Goal: Task Accomplishment & Management: Complete application form

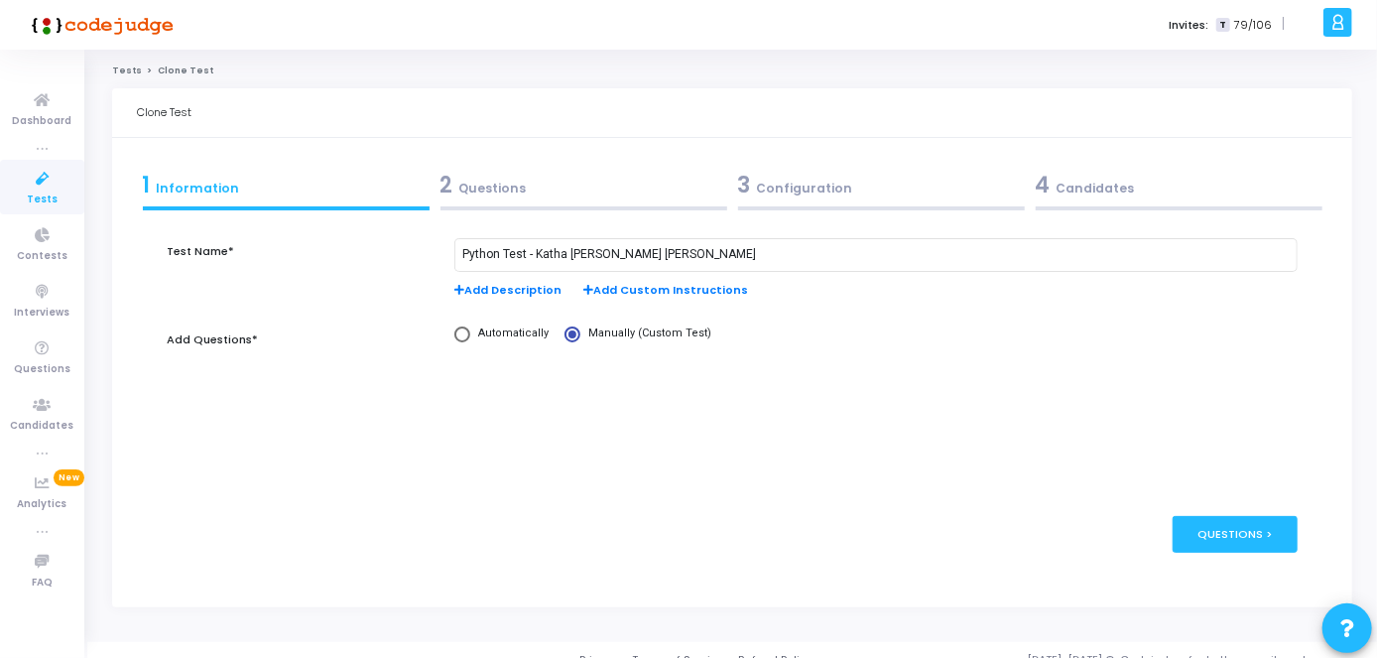
click at [33, 191] on span "Tests" at bounding box center [42, 199] width 31 height 17
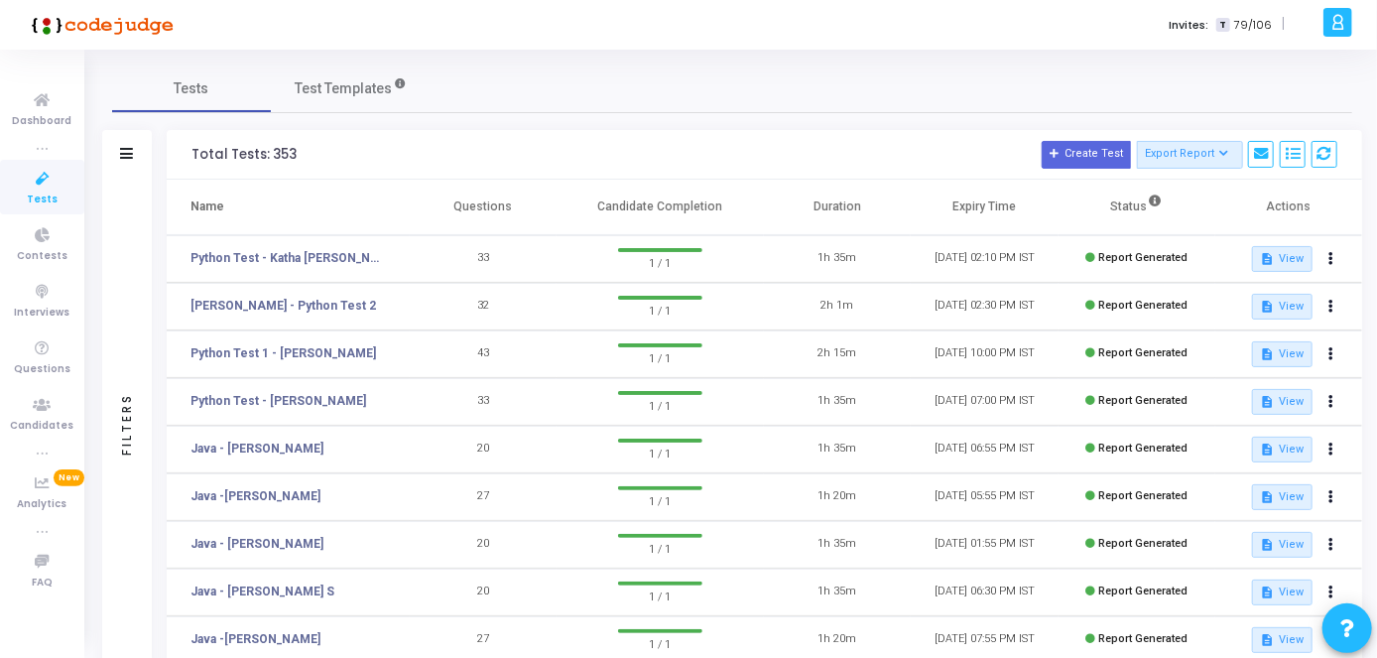
click at [1347, 258] on td "description View" at bounding box center [1288, 259] width 147 height 48
click at [1336, 259] on button at bounding box center [1331, 259] width 28 height 28
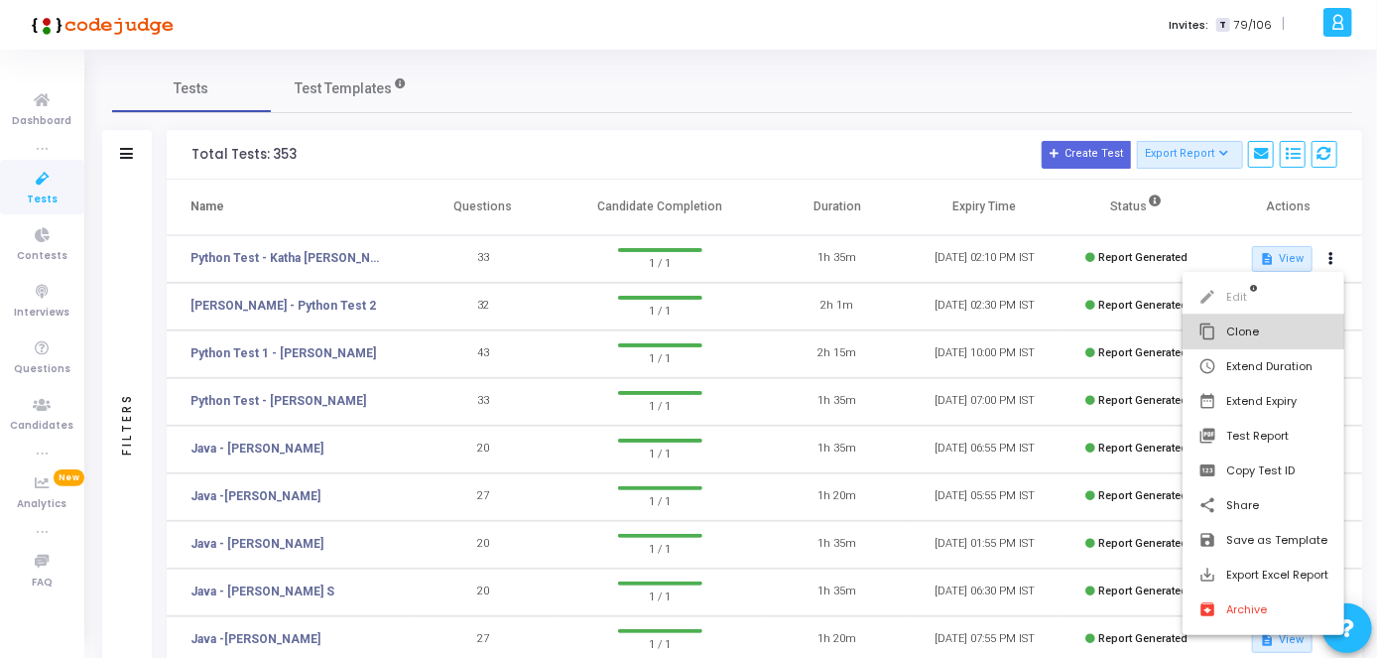
click at [1240, 338] on button "content_copy Clone" at bounding box center [1263, 331] width 162 height 35
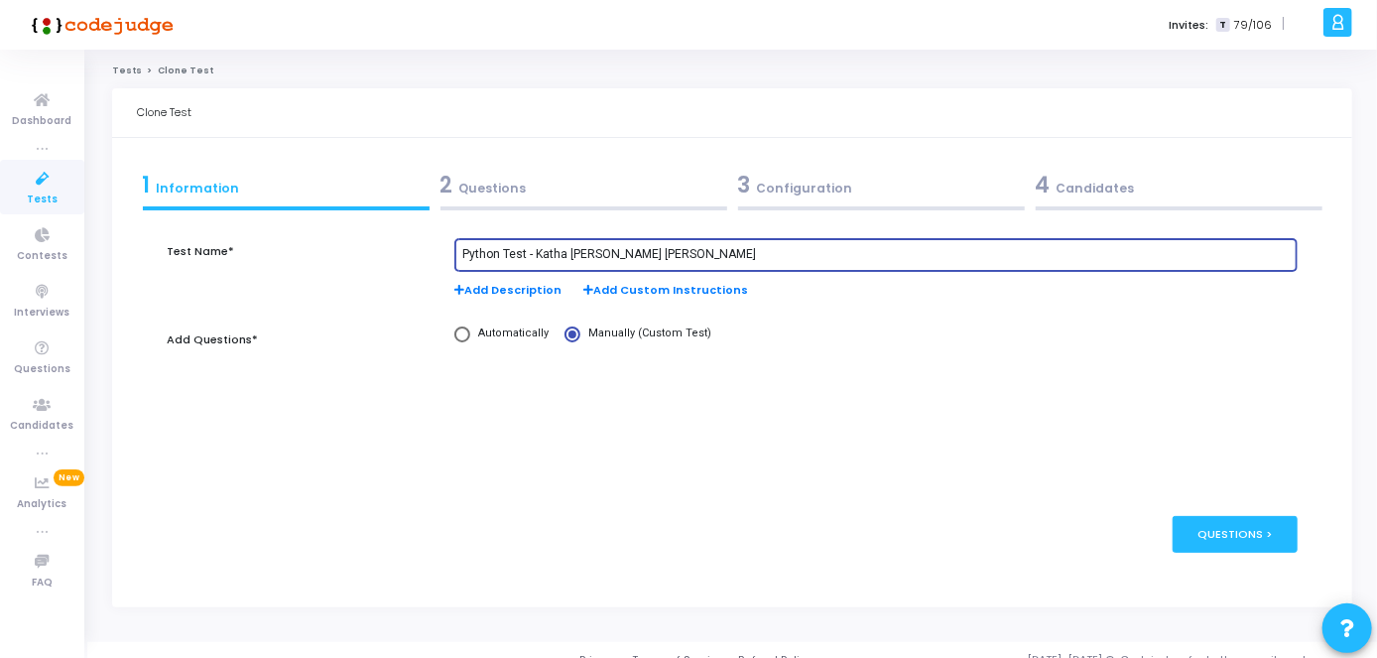
drag, startPoint x: 733, startPoint y: 248, endPoint x: 533, endPoint y: 255, distance: 200.5
click at [533, 255] on input "Python Test - Katha [PERSON_NAME] [PERSON_NAME]" at bounding box center [875, 255] width 827 height 14
paste input "[PERSON_NAME]"
type input "Python Test -[PERSON_NAME]"
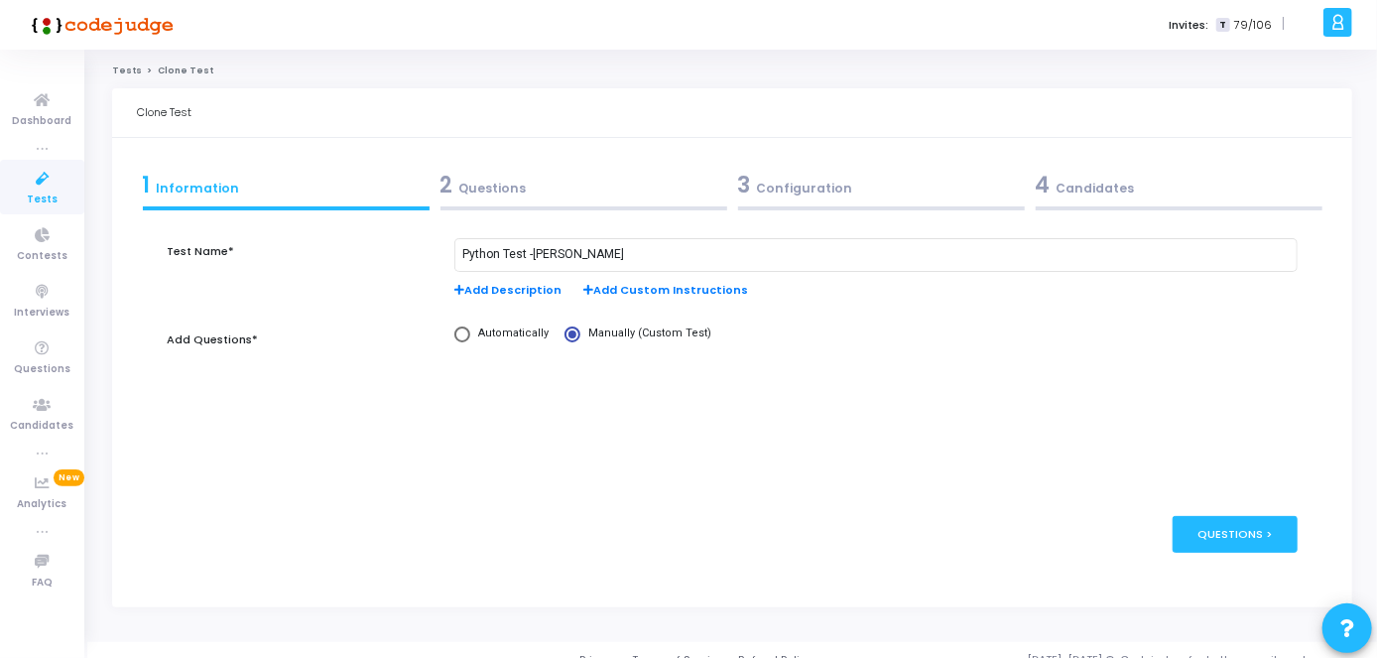
click at [613, 169] on div "2 Questions" at bounding box center [583, 185] width 287 height 33
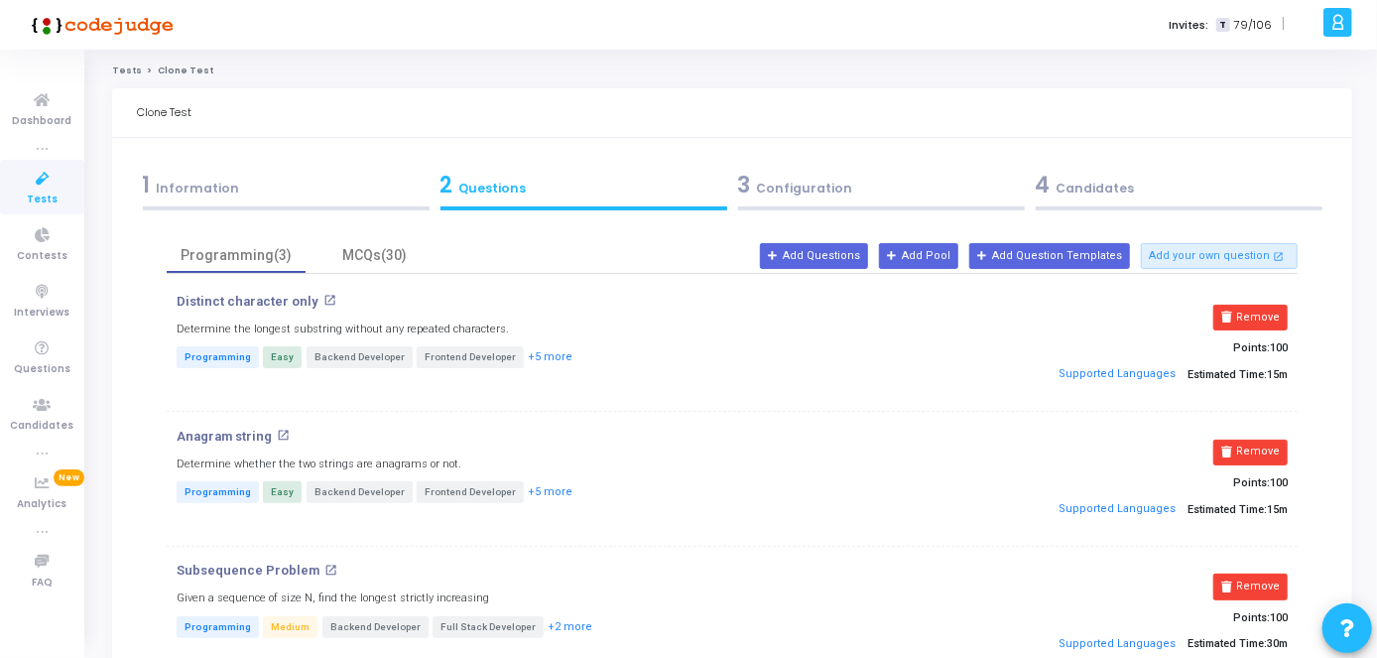
click at [349, 193] on div "1 Information" at bounding box center [286, 185] width 287 height 33
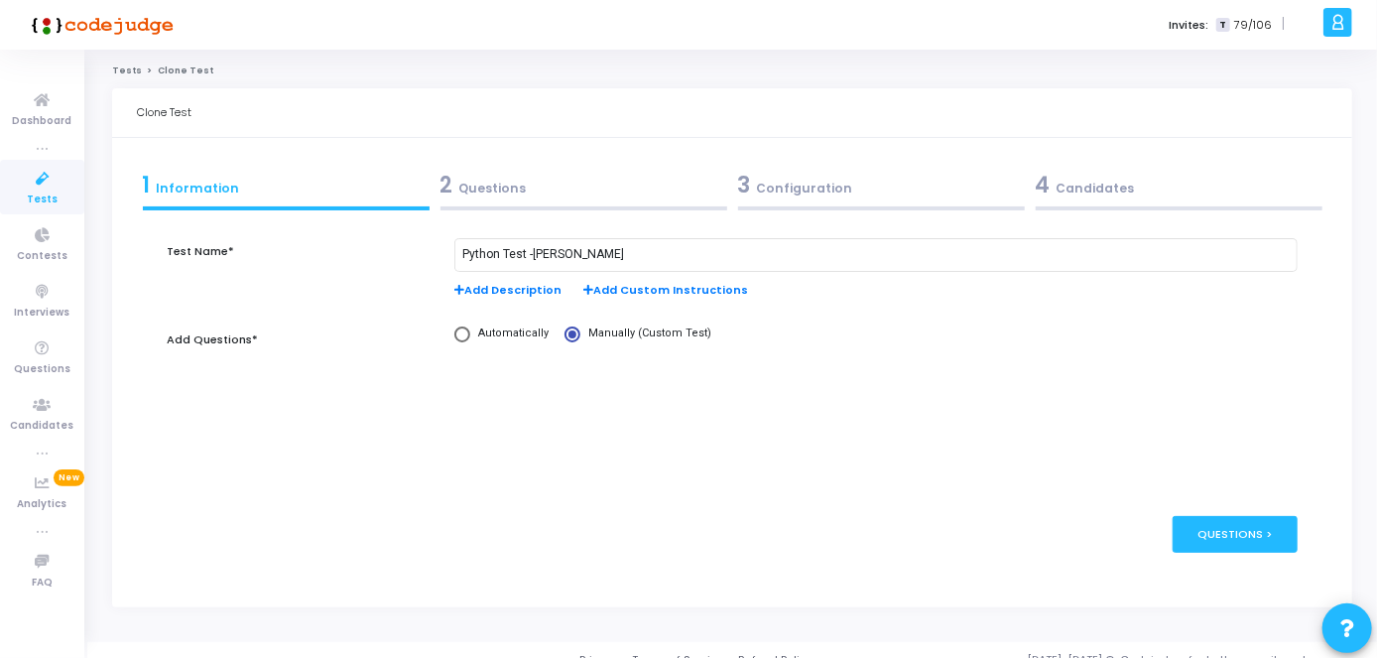
click at [540, 190] on div "2 Questions" at bounding box center [583, 185] width 287 height 33
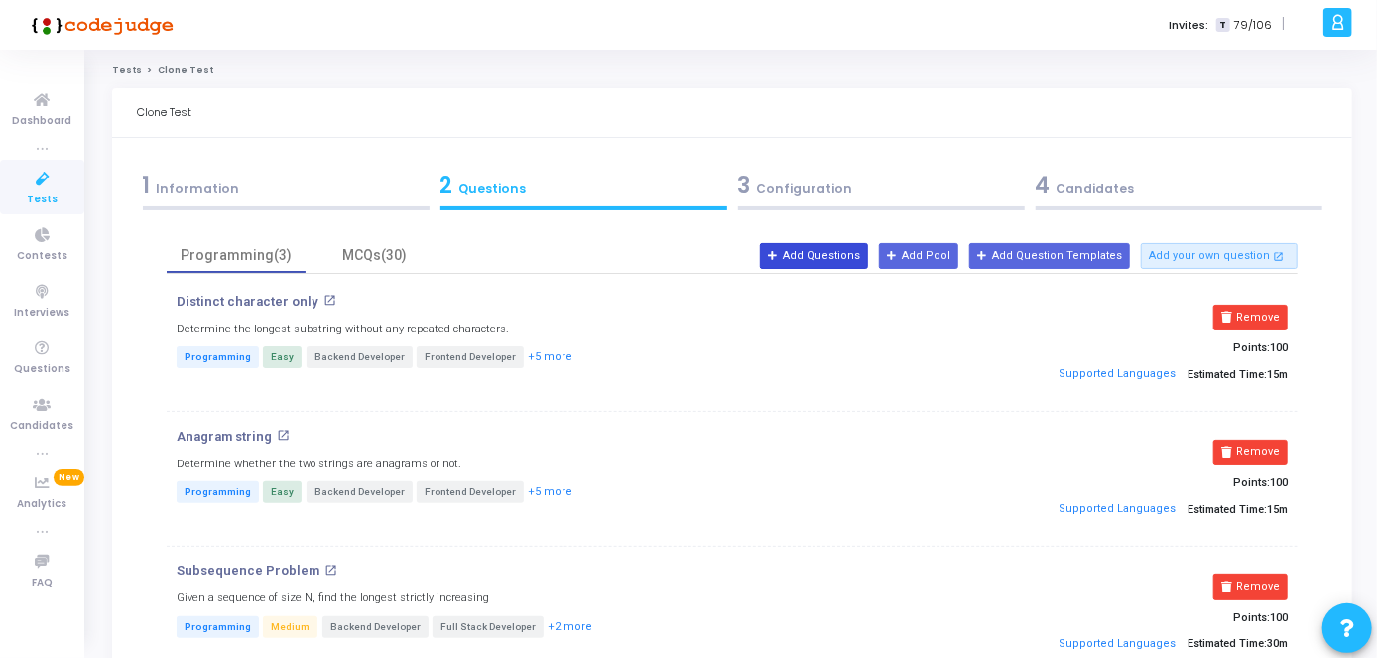
click at [840, 256] on button "Add Questions" at bounding box center [814, 256] width 108 height 26
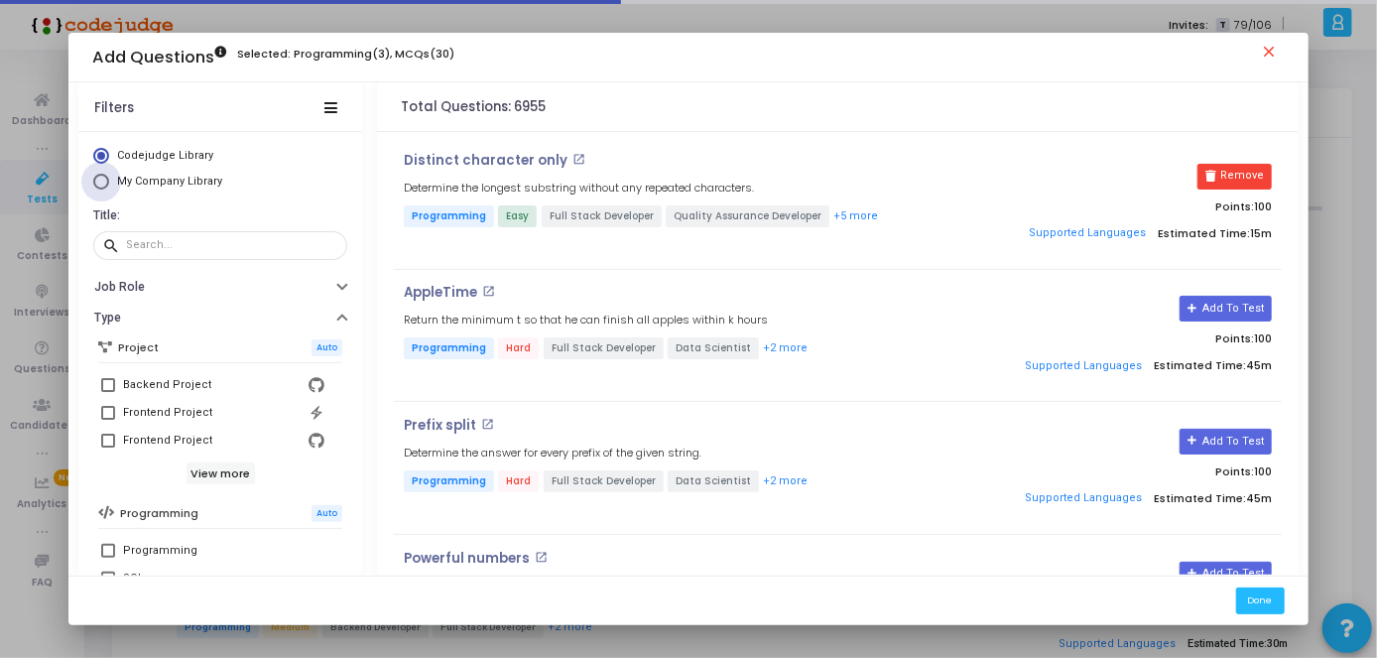
click at [190, 179] on span "My Company Library" at bounding box center [169, 181] width 105 height 13
click at [109, 179] on input "My Company Library" at bounding box center [101, 182] width 16 height 16
radio input "true"
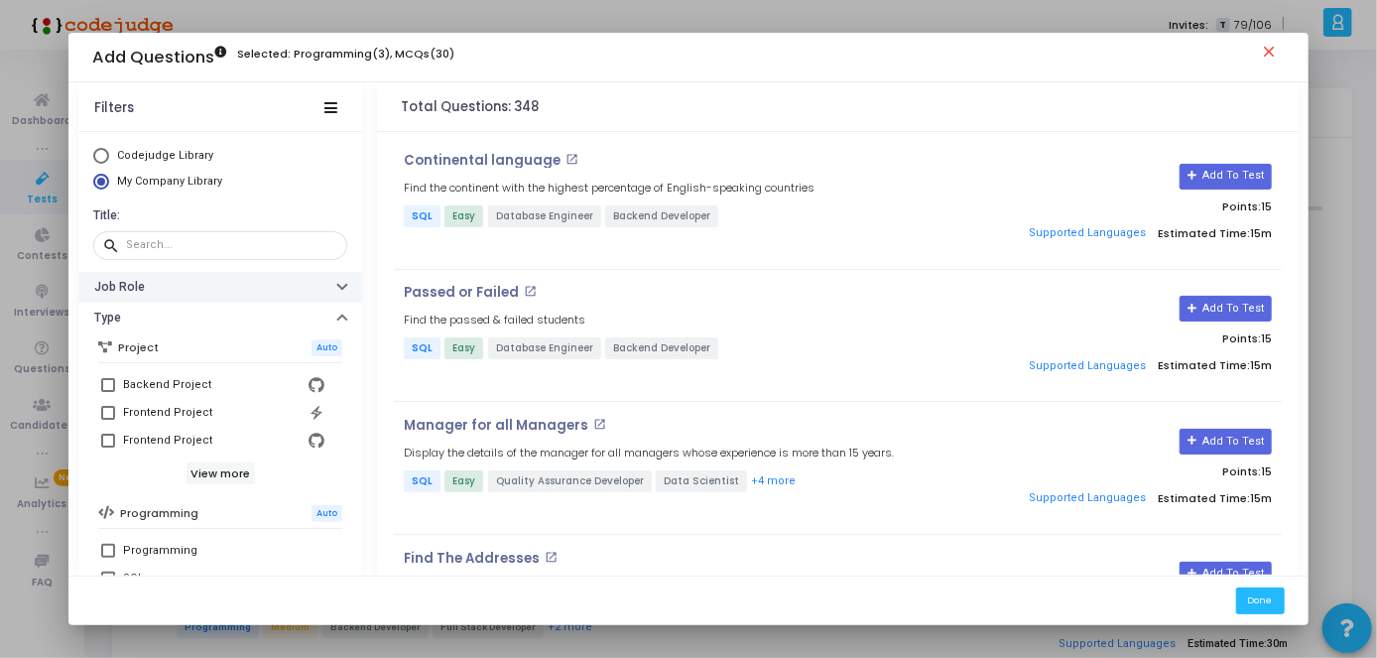
click at [319, 292] on button "Job Role" at bounding box center [220, 287] width 284 height 31
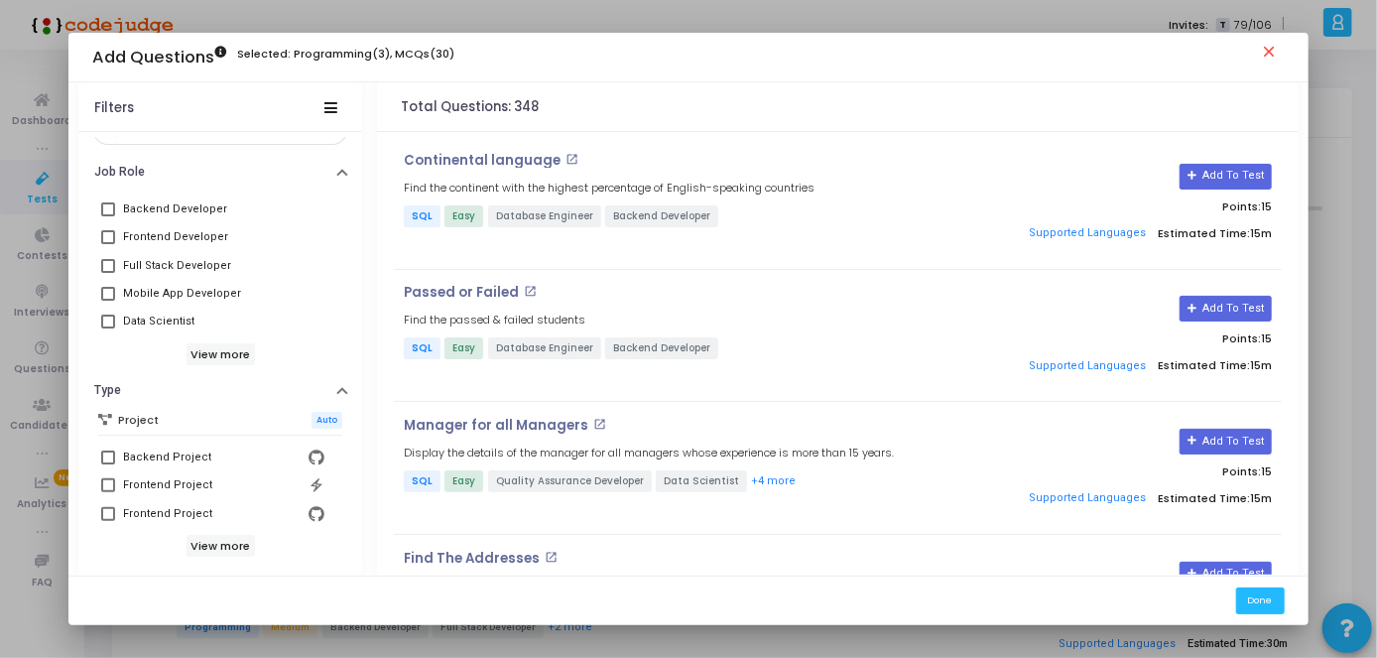
scroll to position [126, 0]
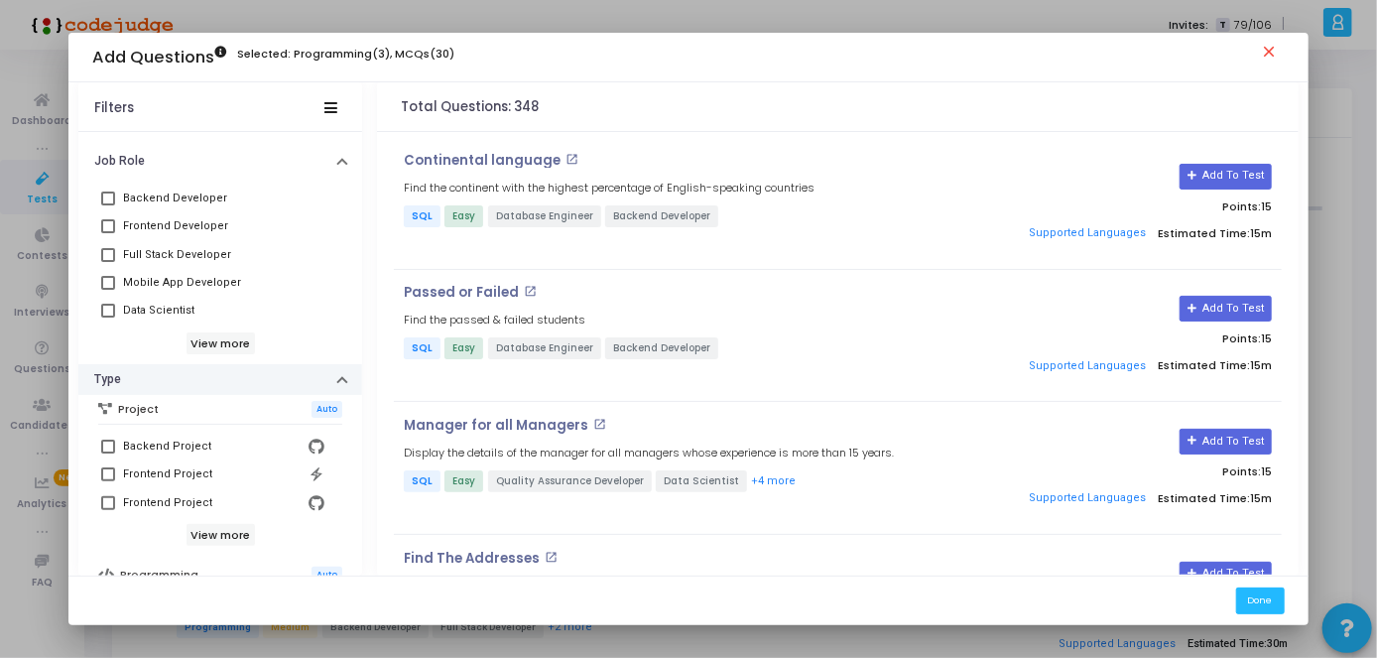
click at [338, 380] on icon "button" at bounding box center [342, 382] width 8 height 5
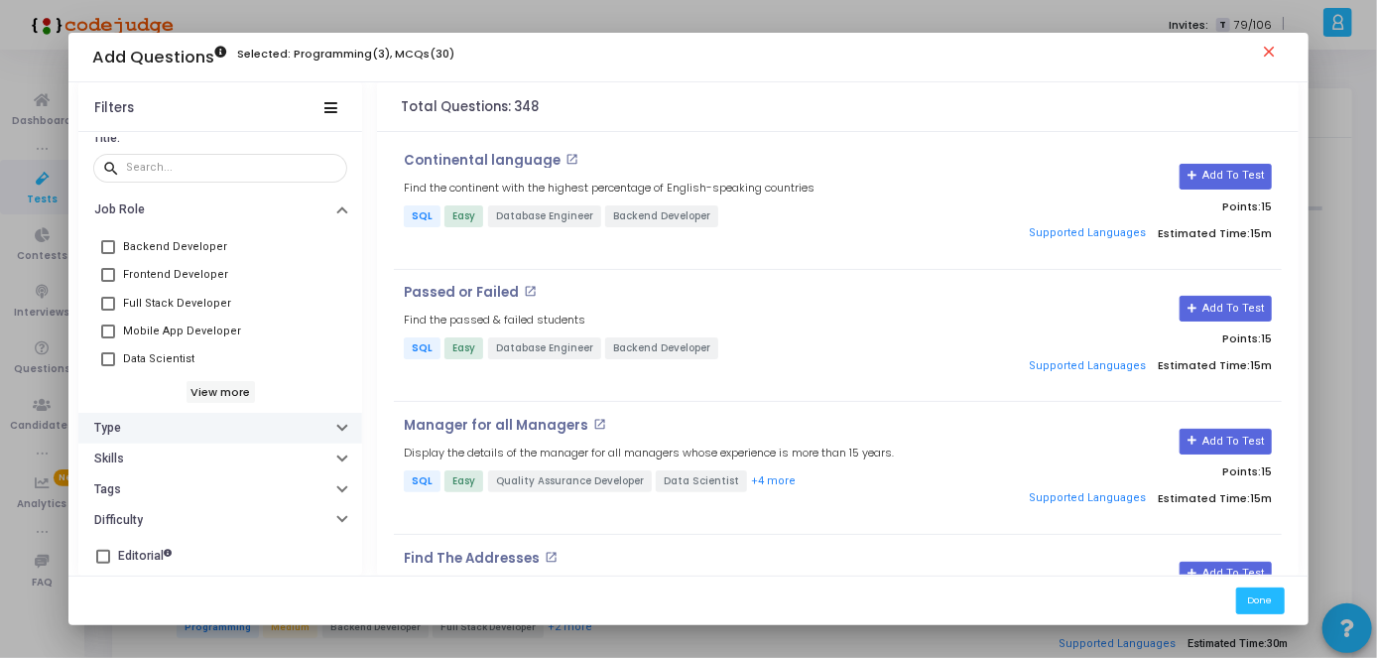
scroll to position [75, 0]
click at [328, 450] on button "Skills" at bounding box center [220, 460] width 284 height 31
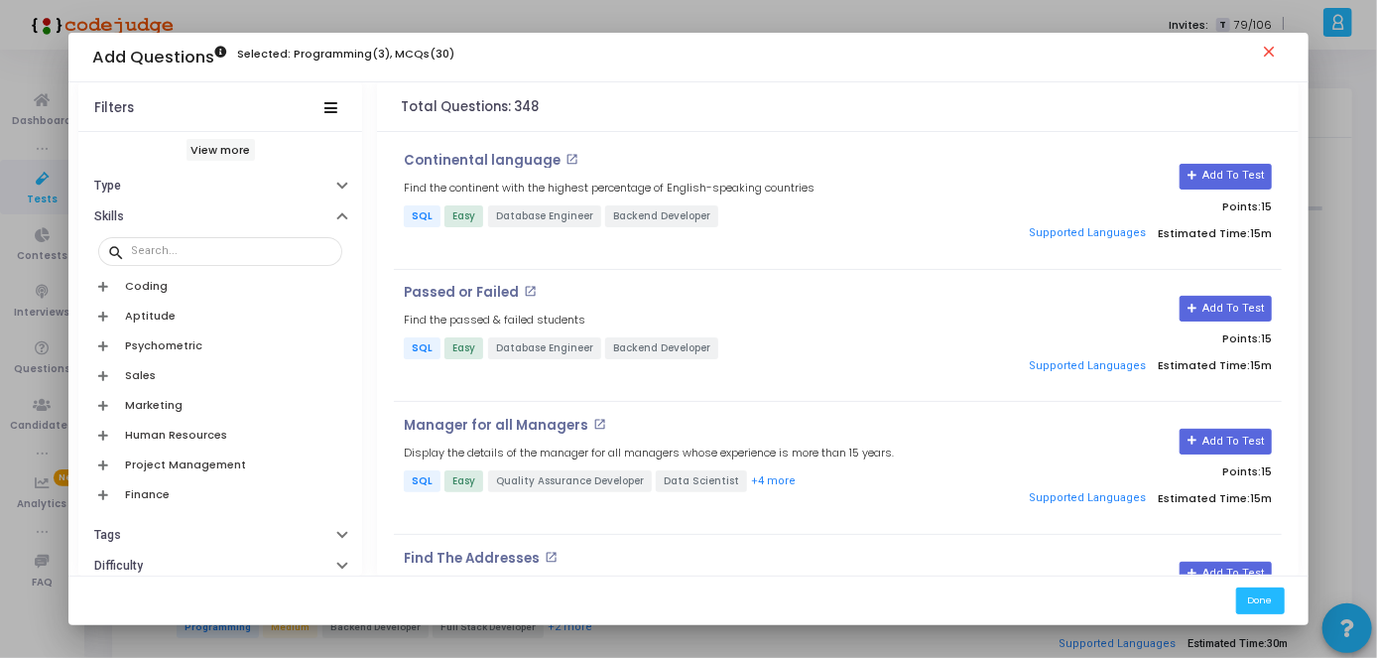
scroll to position [324, 0]
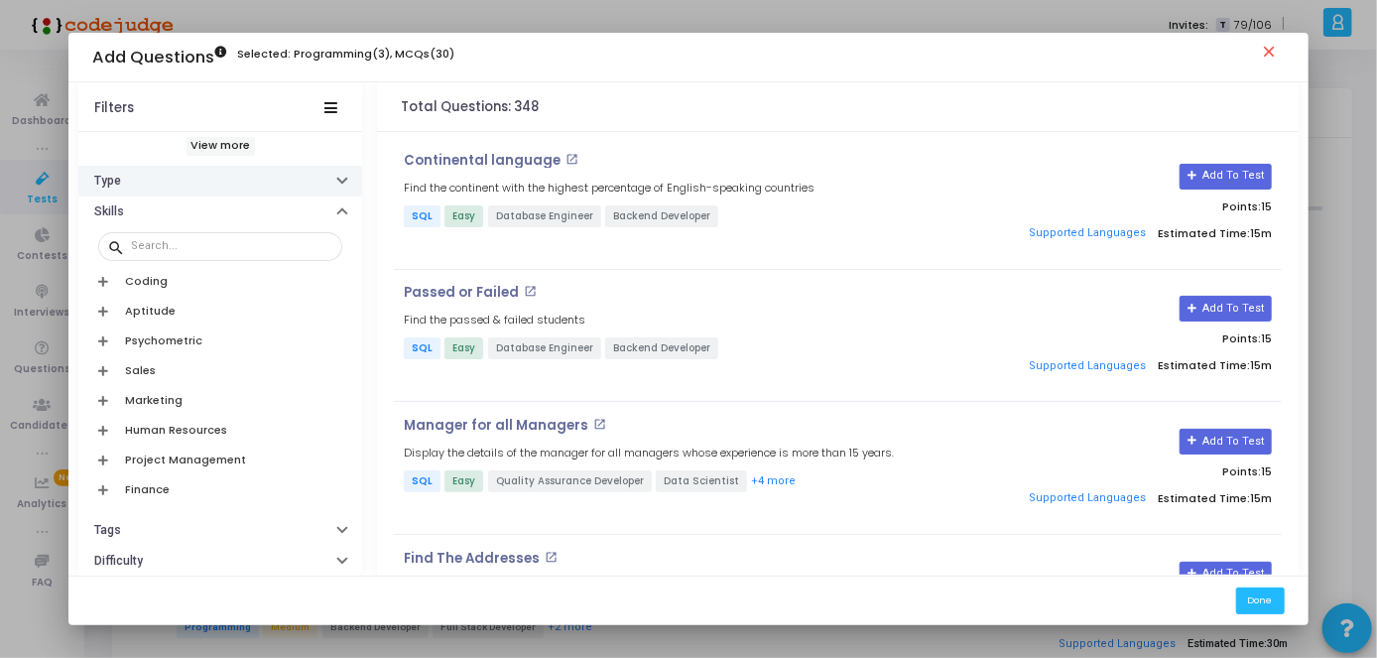
click at [321, 189] on button "Type" at bounding box center [220, 181] width 284 height 31
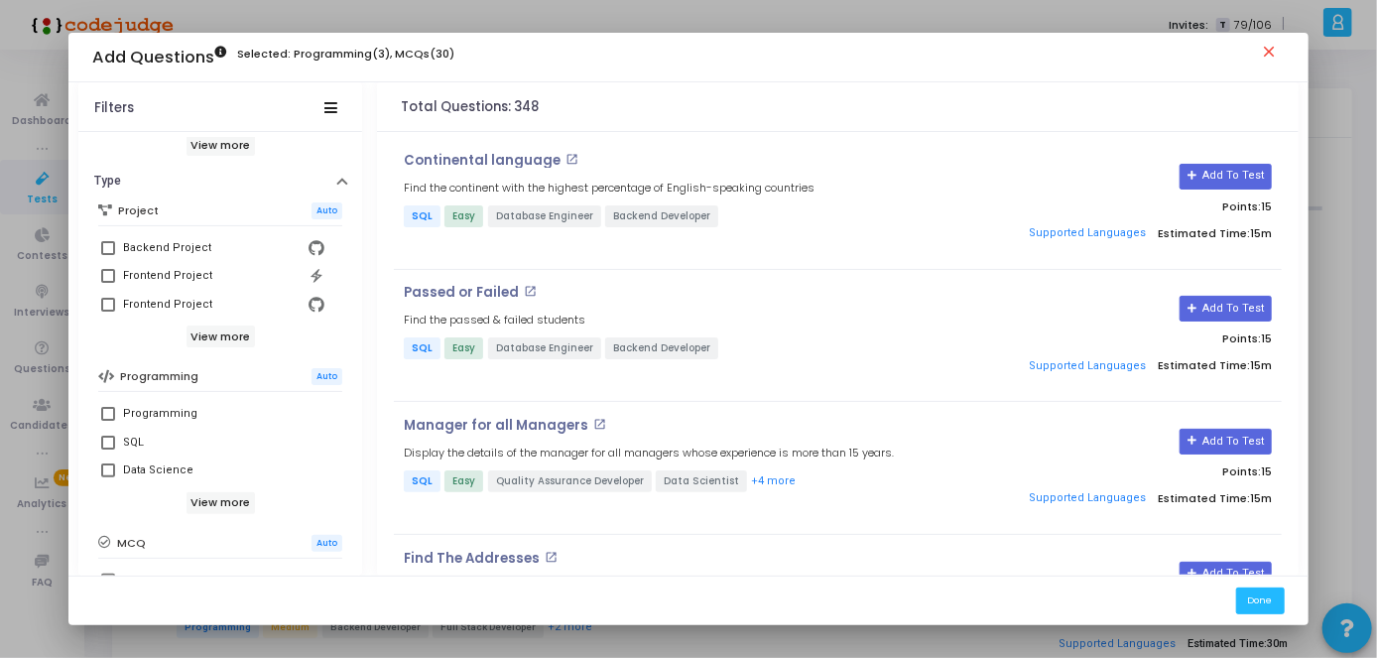
drag, startPoint x: 349, startPoint y: 313, endPoint x: 357, endPoint y: 384, distance: 70.9
click at [357, 384] on div "Codejudge Library My Company Library Title: search Job Role Backend Developer F…" at bounding box center [220, 356] width 284 height 438
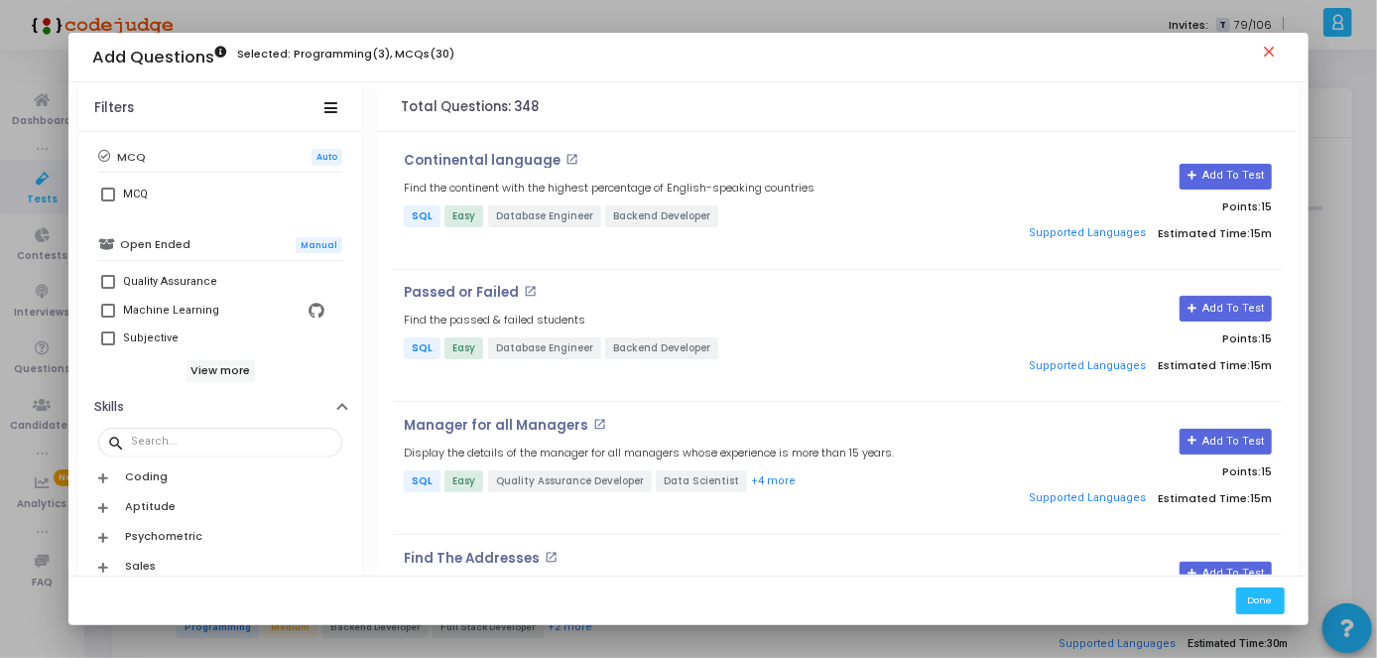
scroll to position [717, 0]
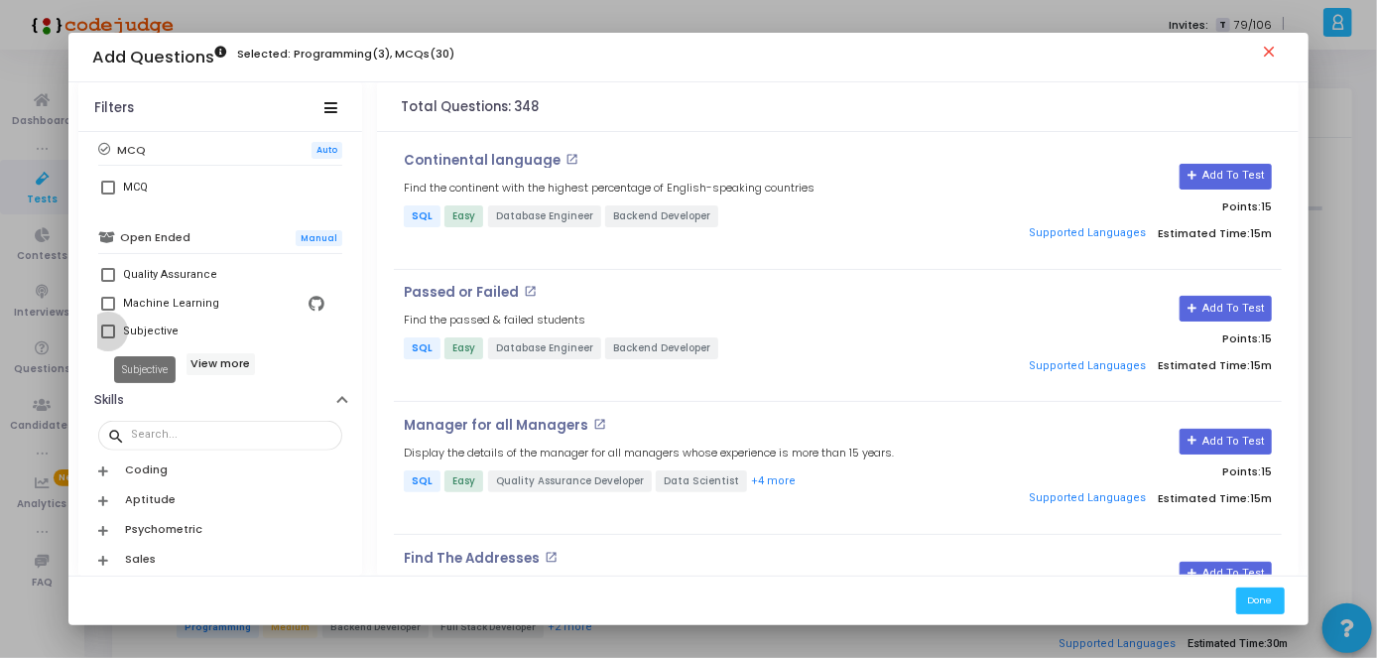
click at [133, 339] on div "Subjective" at bounding box center [151, 331] width 56 height 24
click at [108, 339] on input "Subjective" at bounding box center [107, 338] width 1 height 1
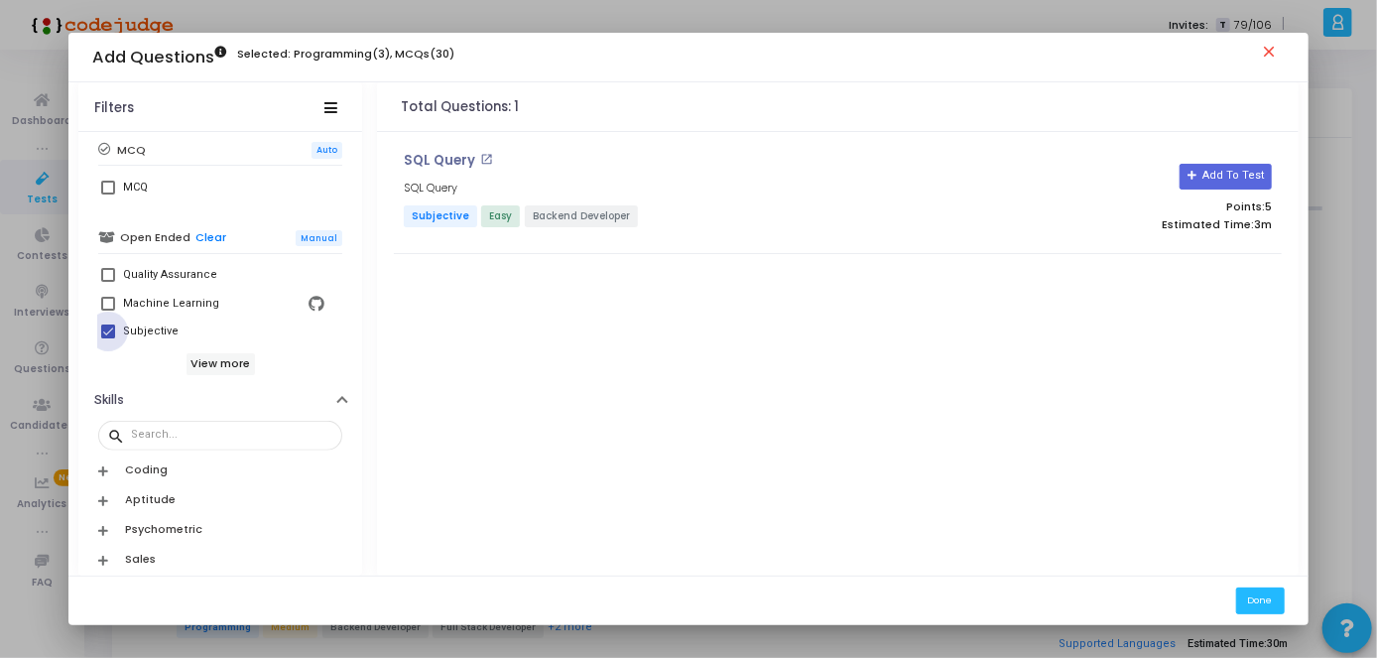
click at [101, 328] on span at bounding box center [108, 331] width 14 height 14
click at [107, 338] on input "Subjective" at bounding box center [107, 338] width 1 height 1
checkbox input "false"
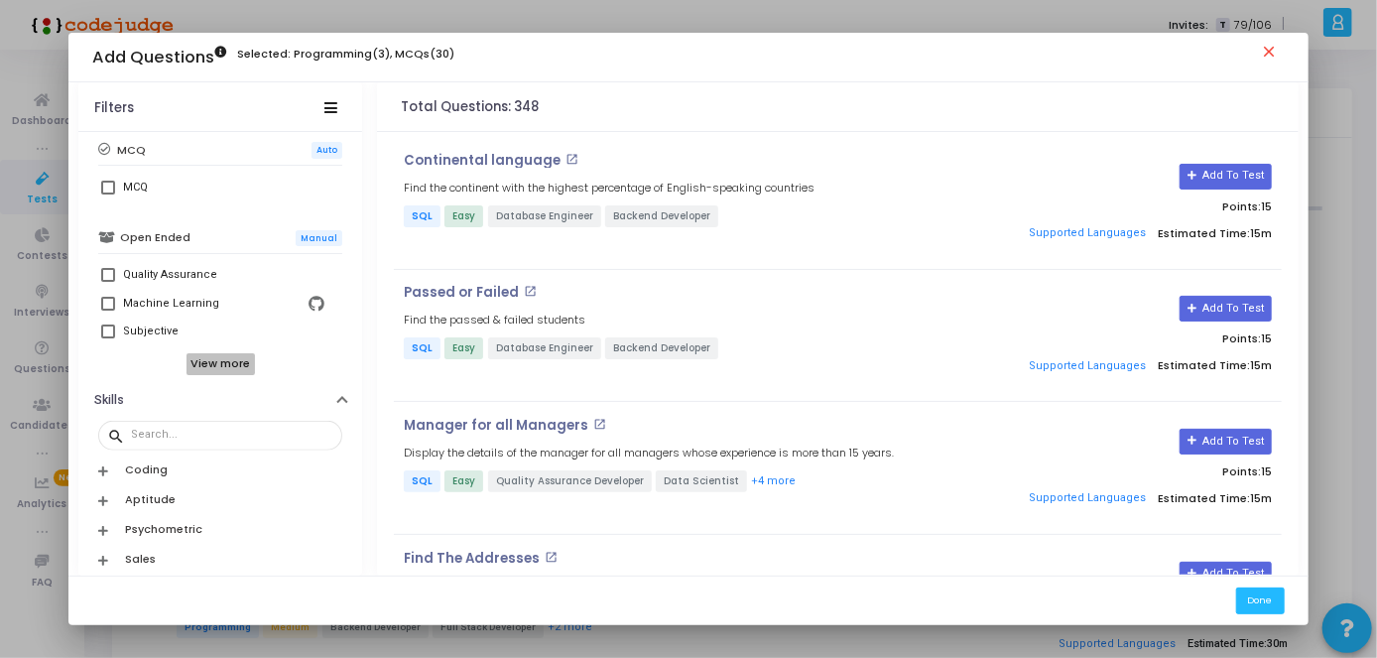
click at [190, 366] on h6 "View more" at bounding box center [220, 364] width 68 height 22
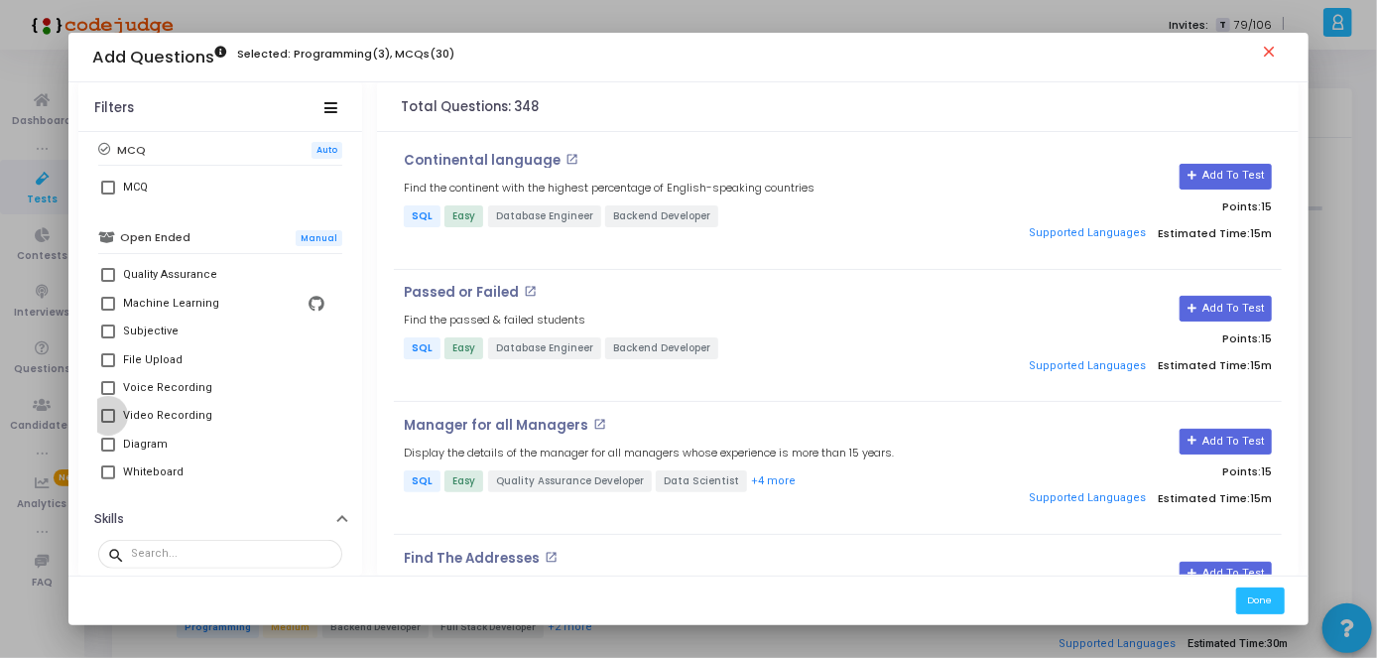
click at [101, 411] on span at bounding box center [108, 416] width 14 height 14
click at [107, 422] on input "Video Recording" at bounding box center [107, 422] width 1 height 1
checkbox input "true"
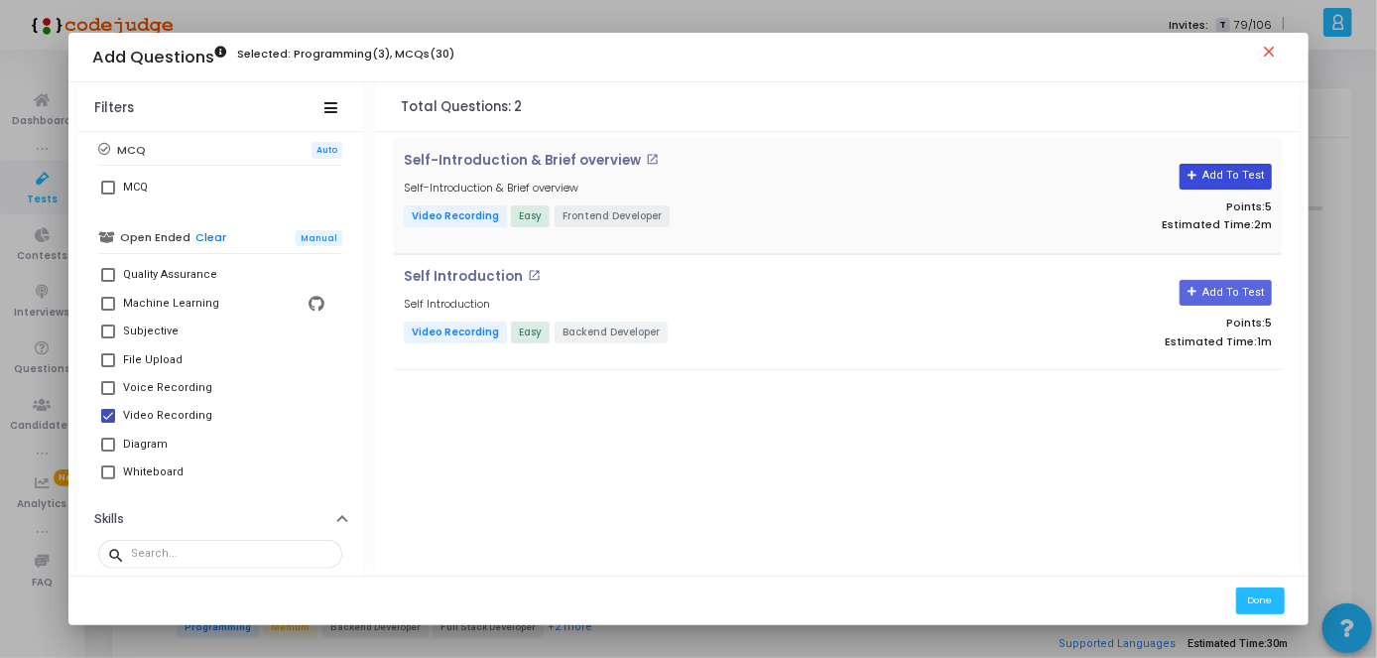
click at [1257, 170] on button "Add To Test" at bounding box center [1225, 177] width 92 height 26
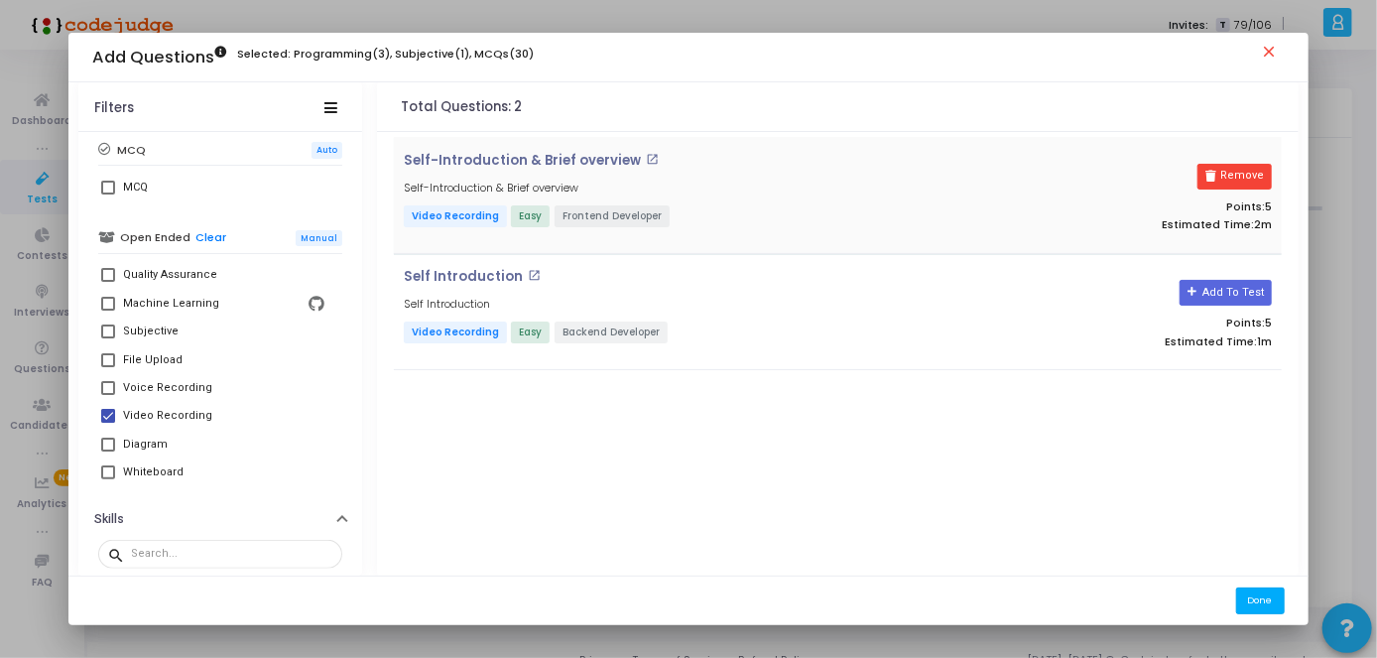
click at [1263, 599] on button "Done" at bounding box center [1260, 600] width 49 height 27
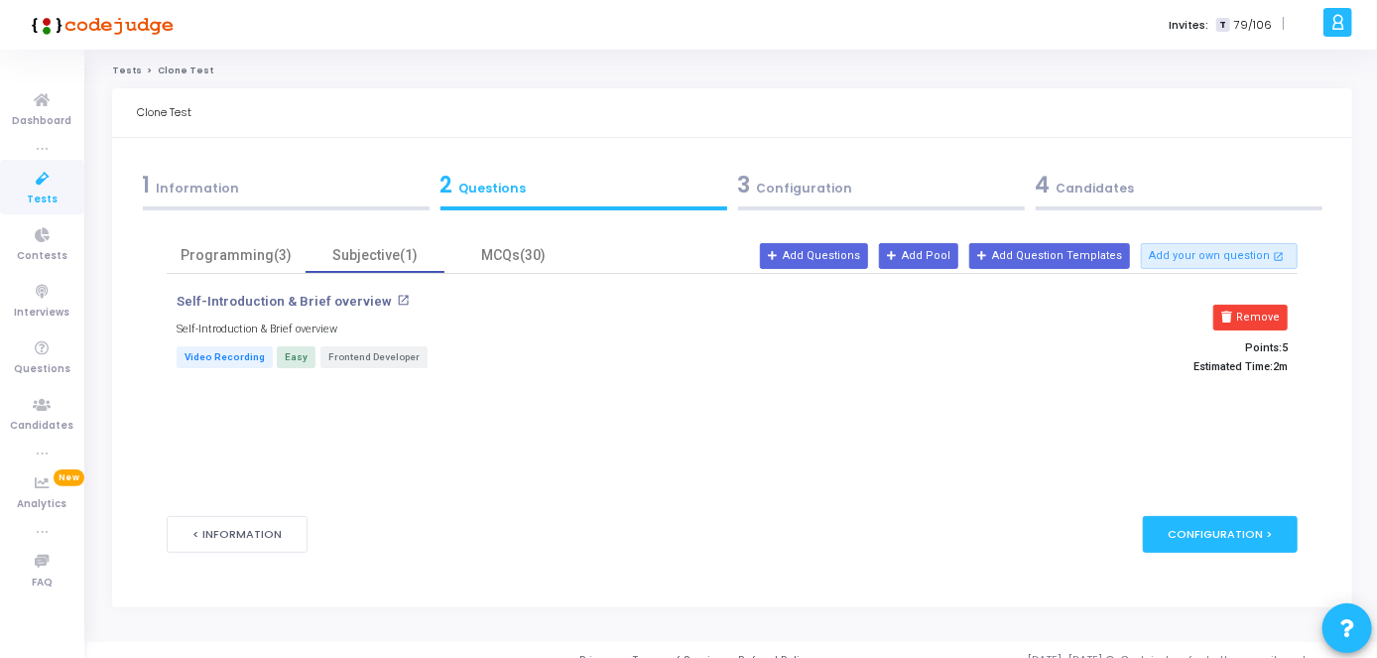
click at [546, 274] on div "Self-Introduction & Brief overview open_in_new Self-Introduction & Brief overvi…" at bounding box center [732, 343] width 1131 height 138
click at [297, 258] on div "Programming(3)" at bounding box center [236, 255] width 139 height 35
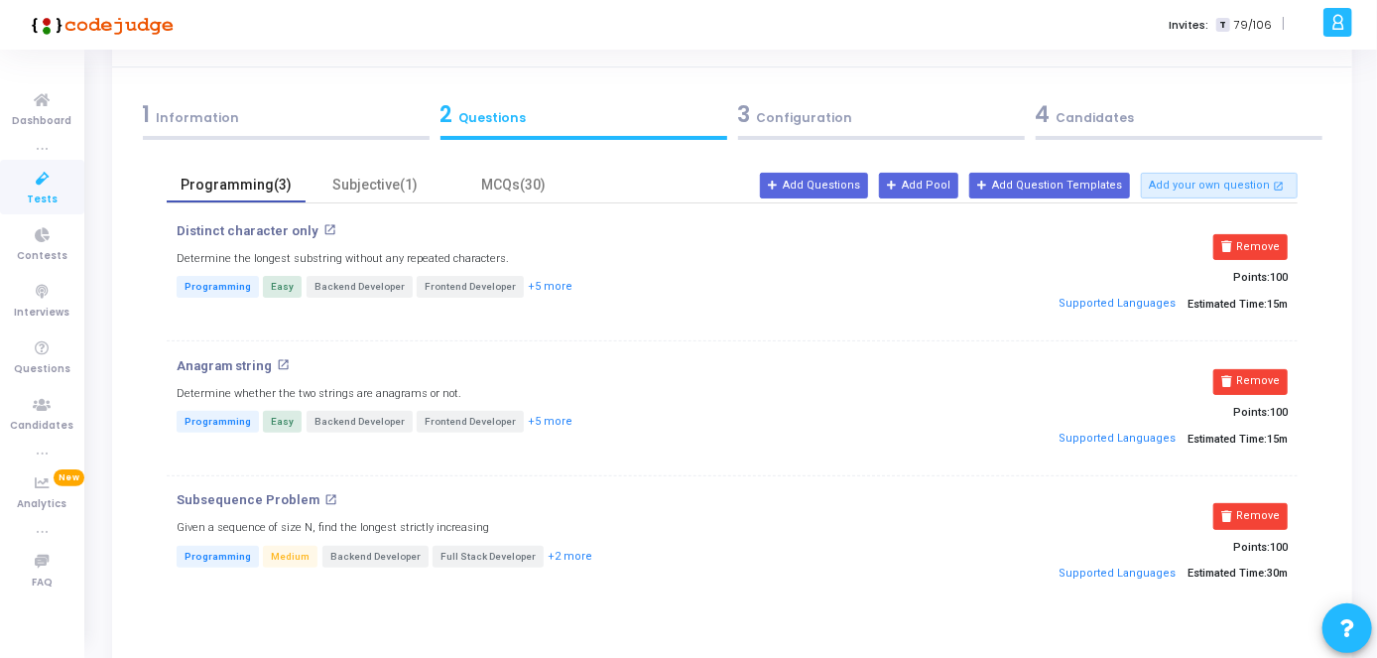
scroll to position [0, 0]
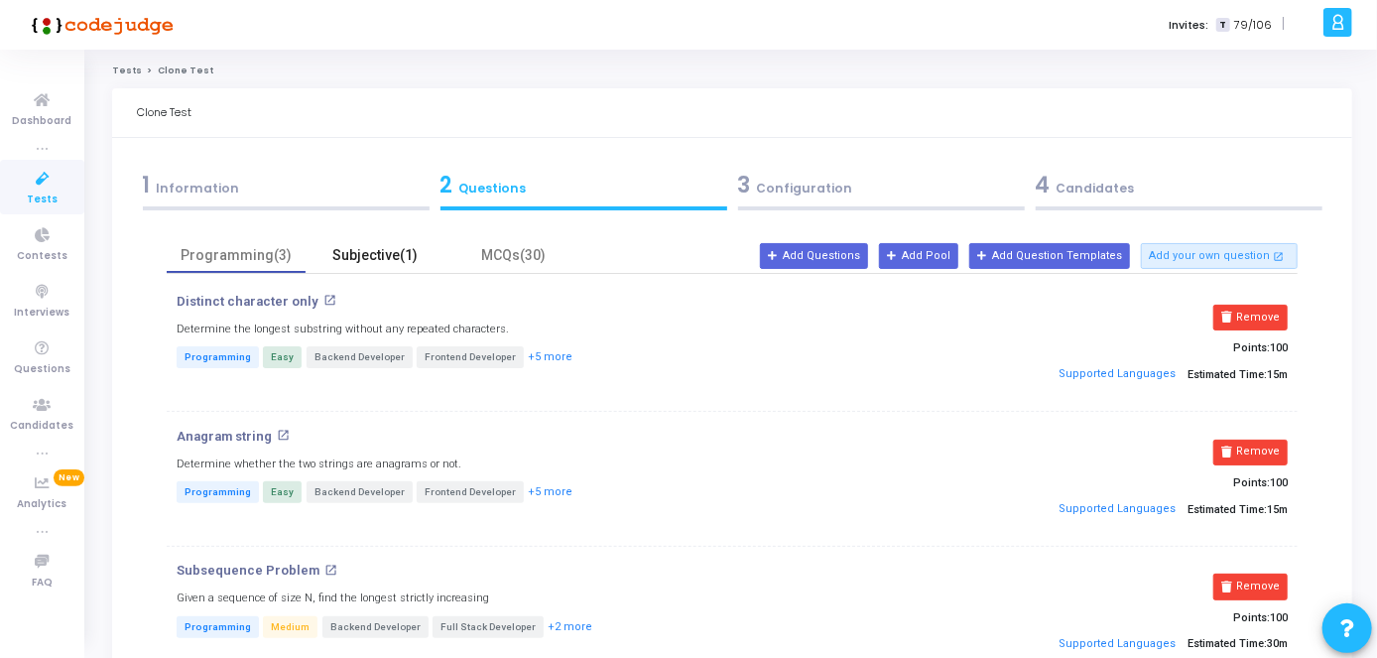
click at [402, 252] on div "Subjective(1)" at bounding box center [374, 255] width 115 height 21
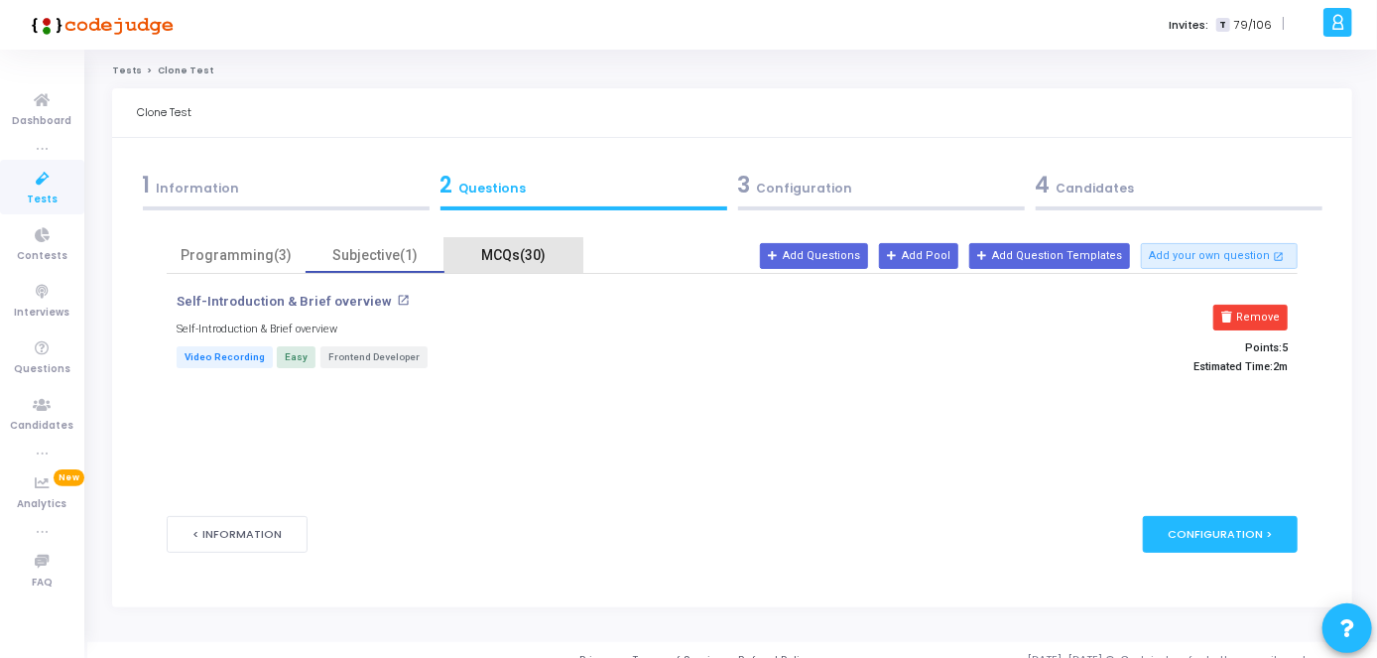
click at [484, 261] on div "MCQs(30)" at bounding box center [513, 255] width 115 height 21
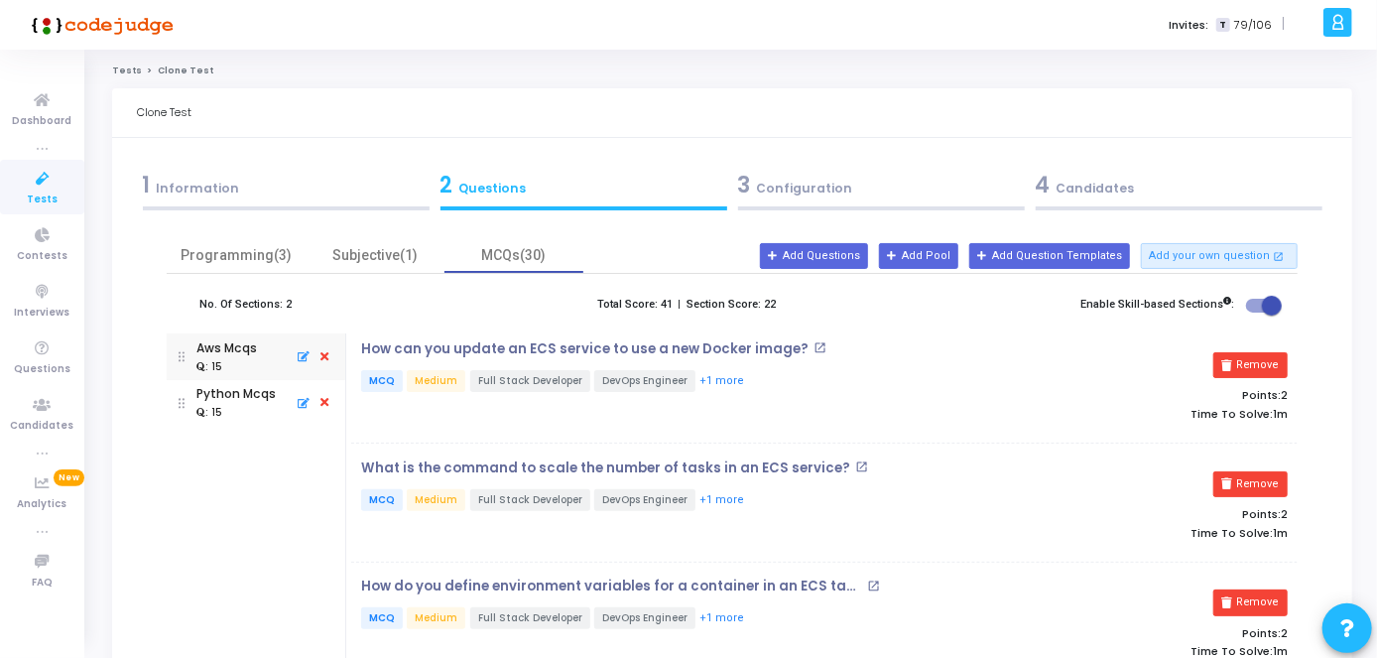
click at [836, 185] on div "3 Configuration" at bounding box center [881, 185] width 287 height 33
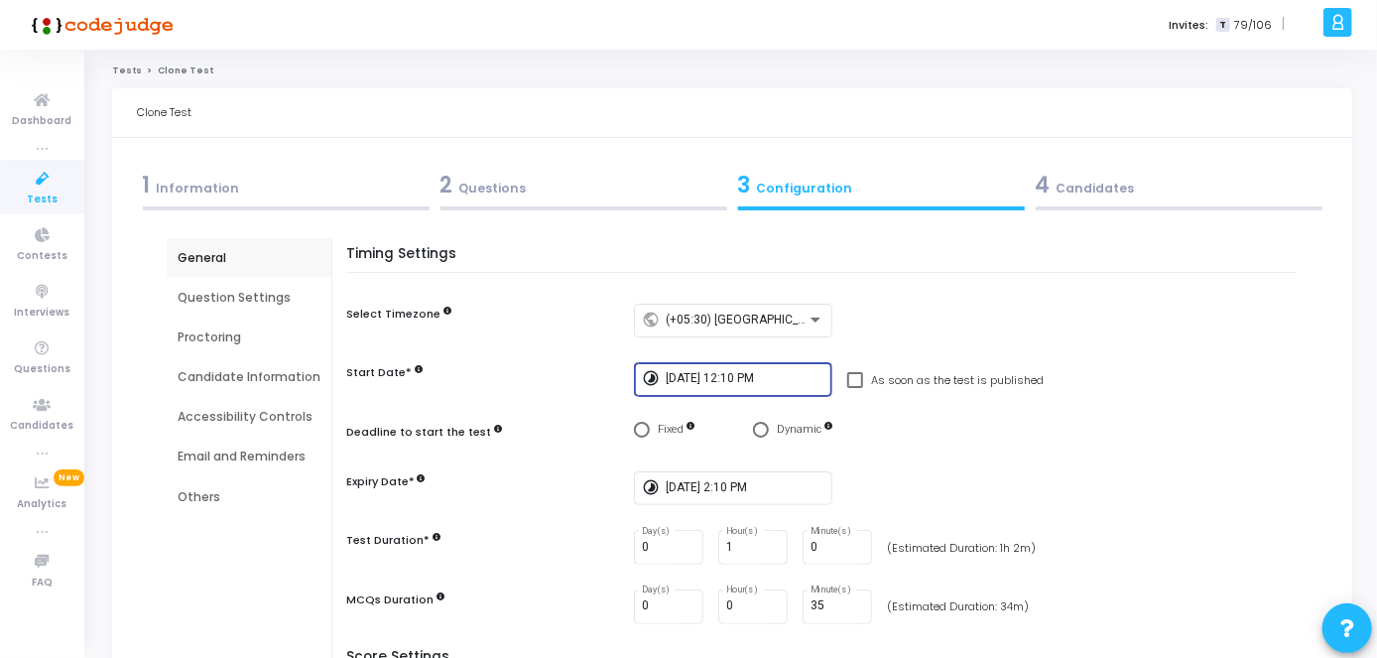
click at [794, 384] on input "[DATE] 12:10 PM" at bounding box center [744, 379] width 159 height 14
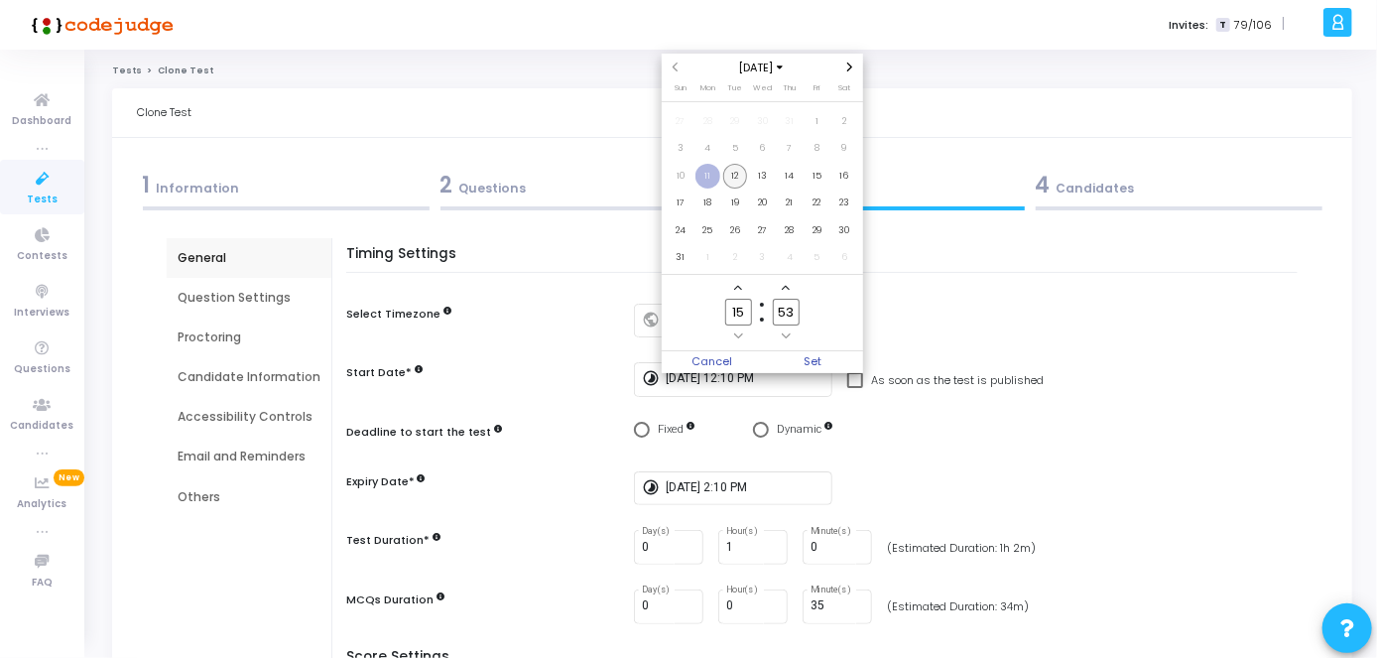
click at [737, 180] on span "12" at bounding box center [735, 176] width 25 height 25
click at [747, 304] on input "15" at bounding box center [738, 312] width 26 height 27
type input "16"
click at [792, 318] on input "53" at bounding box center [786, 312] width 26 height 27
type input "5"
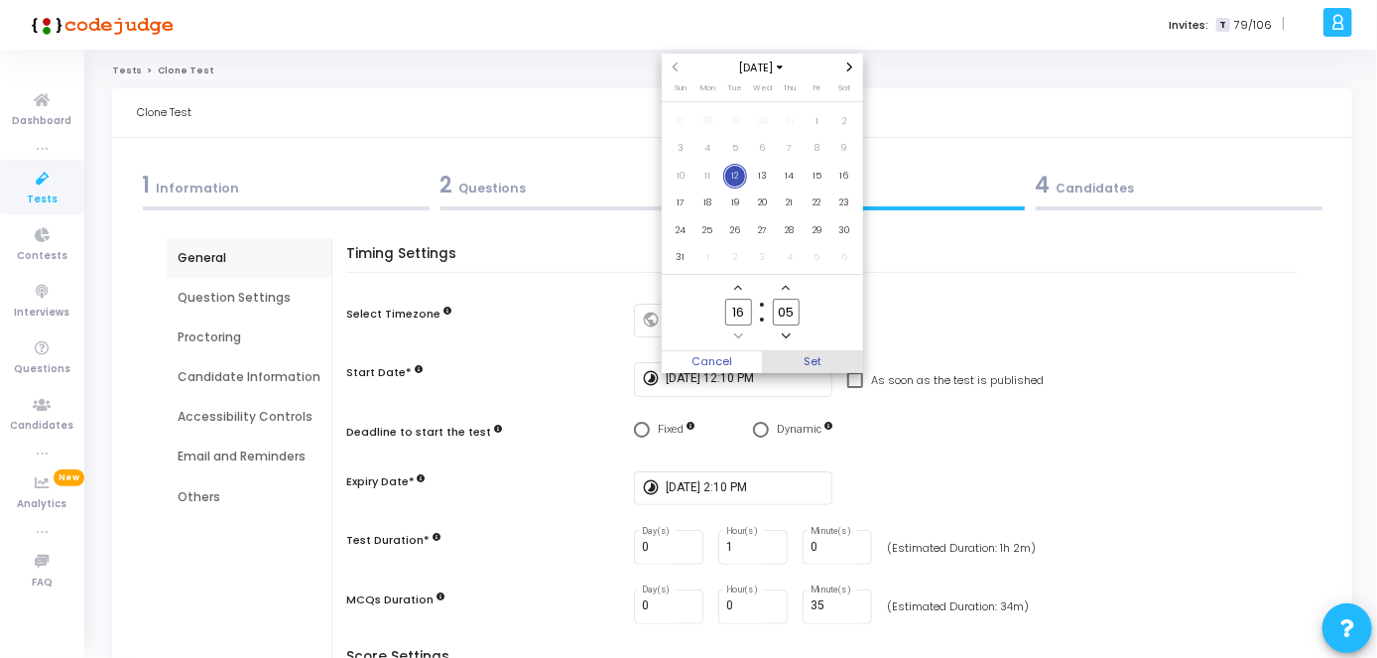
type input "05"
click at [806, 354] on span "Set" at bounding box center [812, 362] width 101 height 22
type input "[DATE] 4:05 PM"
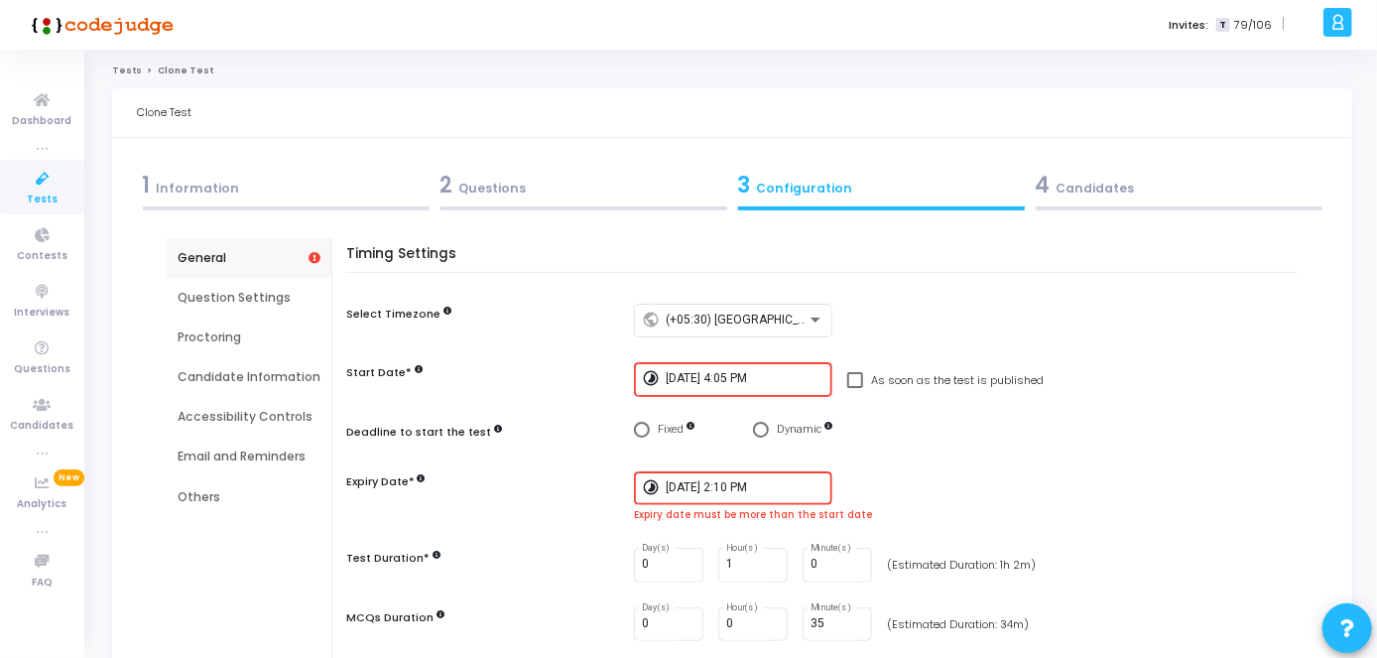
click at [751, 496] on div "[DATE] 2:10 PM" at bounding box center [744, 486] width 159 height 37
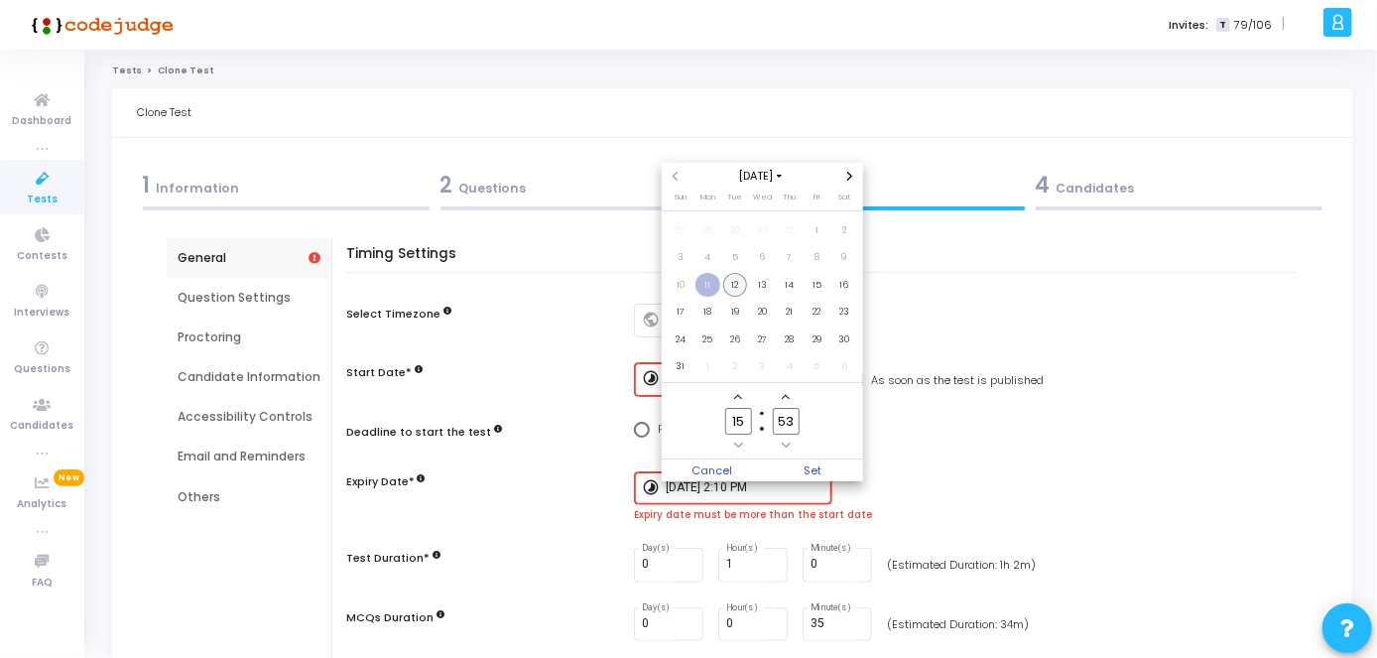
click at [737, 288] on span "12" at bounding box center [735, 285] width 25 height 25
click at [747, 423] on input "15" at bounding box center [738, 421] width 26 height 27
type input "17"
click at [805, 423] on label "53 Minute" at bounding box center [786, 421] width 48 height 27
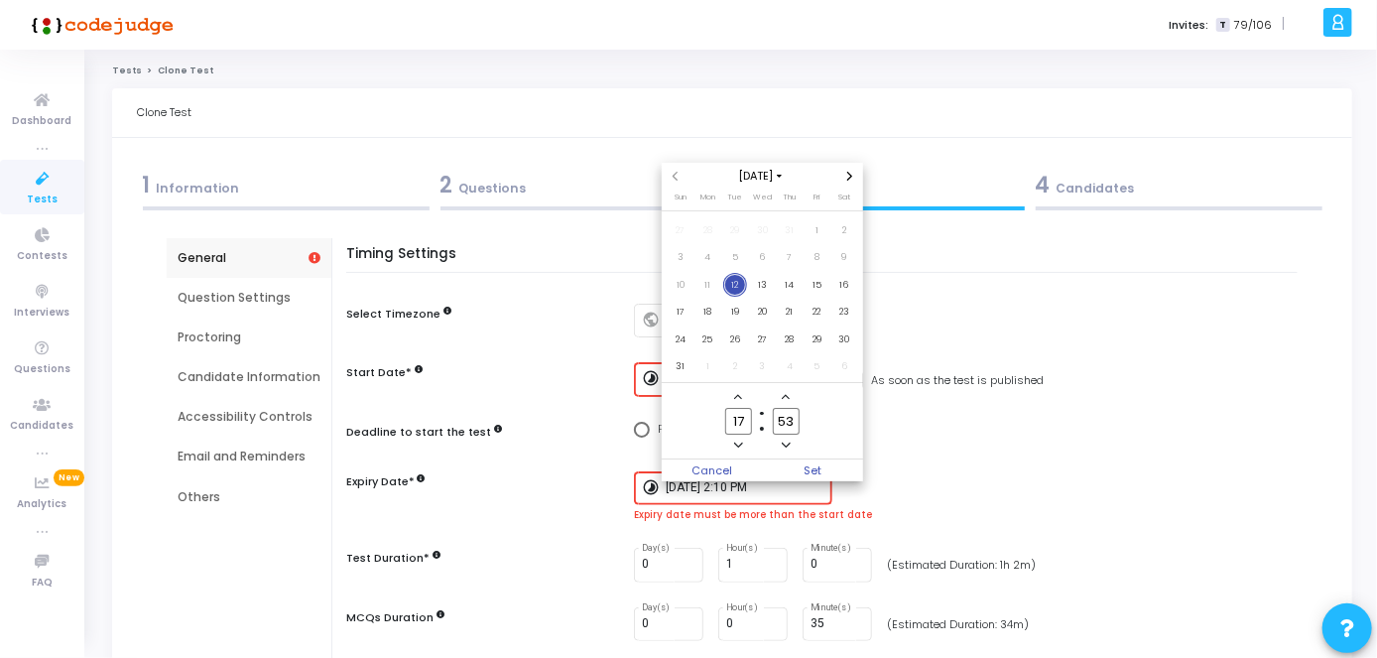
click at [798, 423] on input "53" at bounding box center [786, 421] width 26 height 27
type input "5"
type input "00"
click at [813, 466] on span "Set" at bounding box center [812, 470] width 101 height 22
type input "[DATE] 5:00 PM"
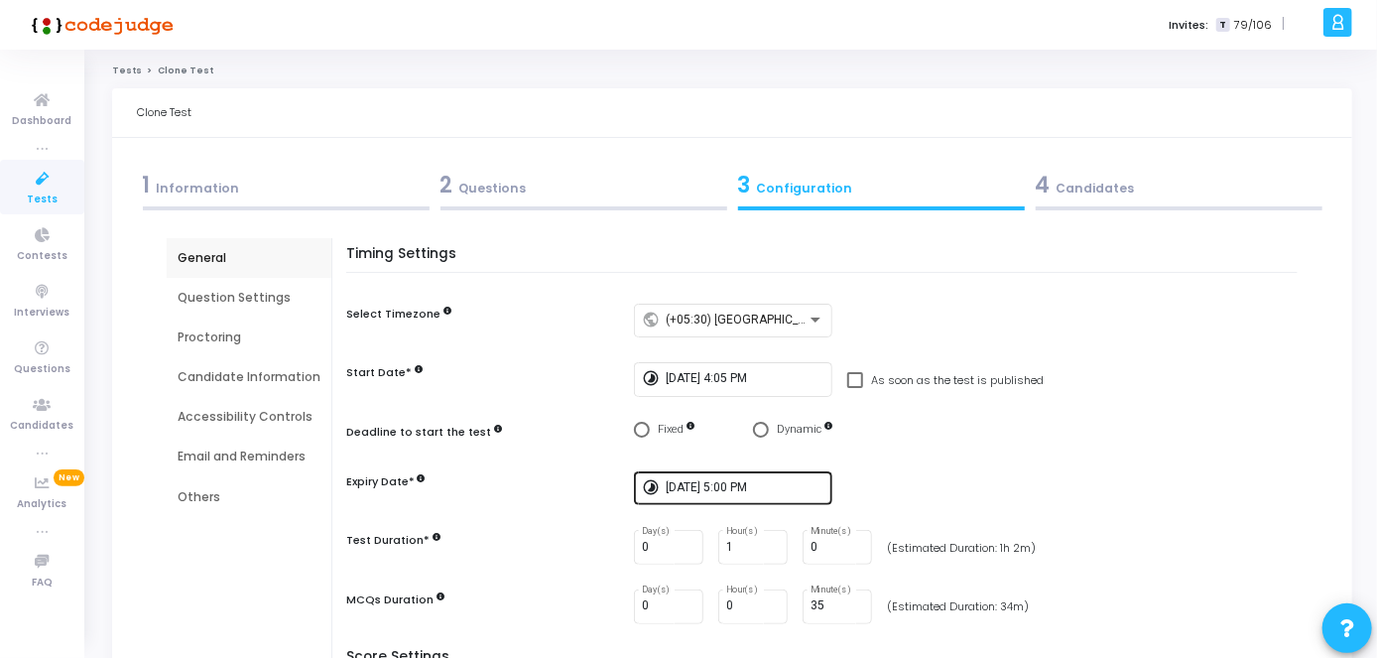
click at [765, 495] on div "[DATE] 5:00 PM" at bounding box center [744, 486] width 159 height 37
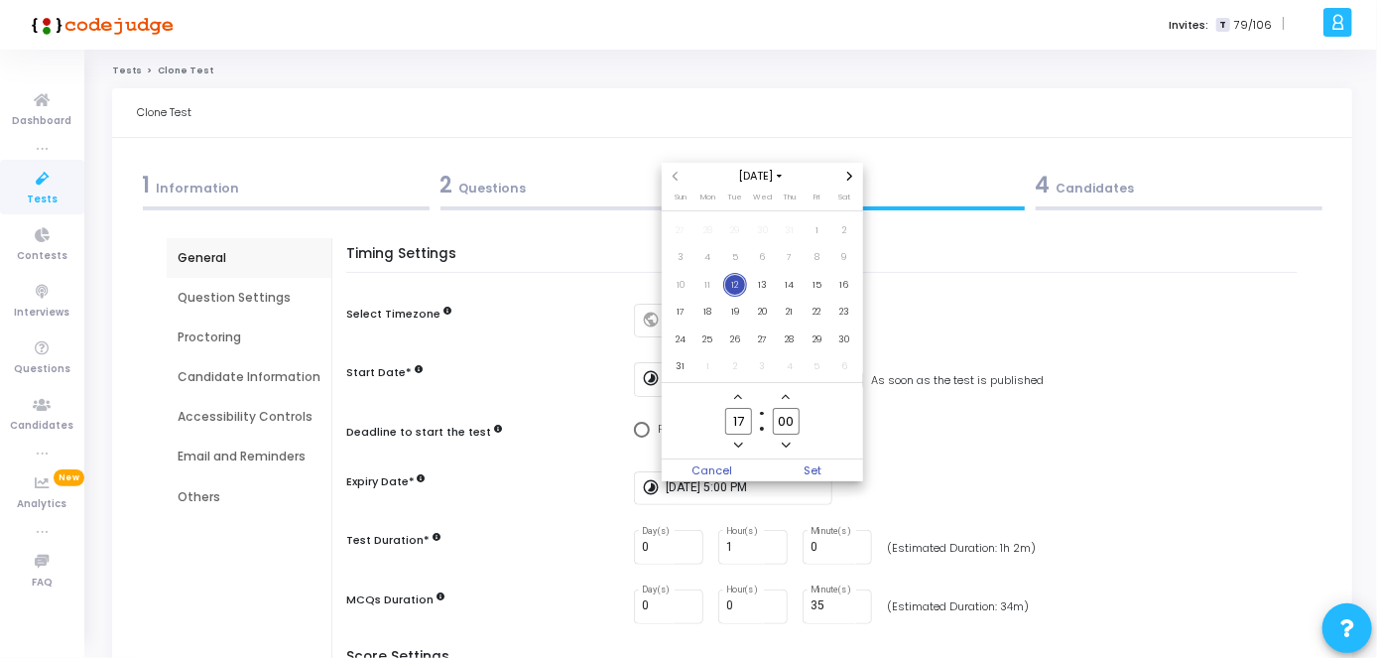
click at [792, 427] on input "00" at bounding box center [786, 421] width 26 height 27
type input "0"
type input "4"
type input "55"
click at [808, 476] on span "Set" at bounding box center [812, 470] width 101 height 22
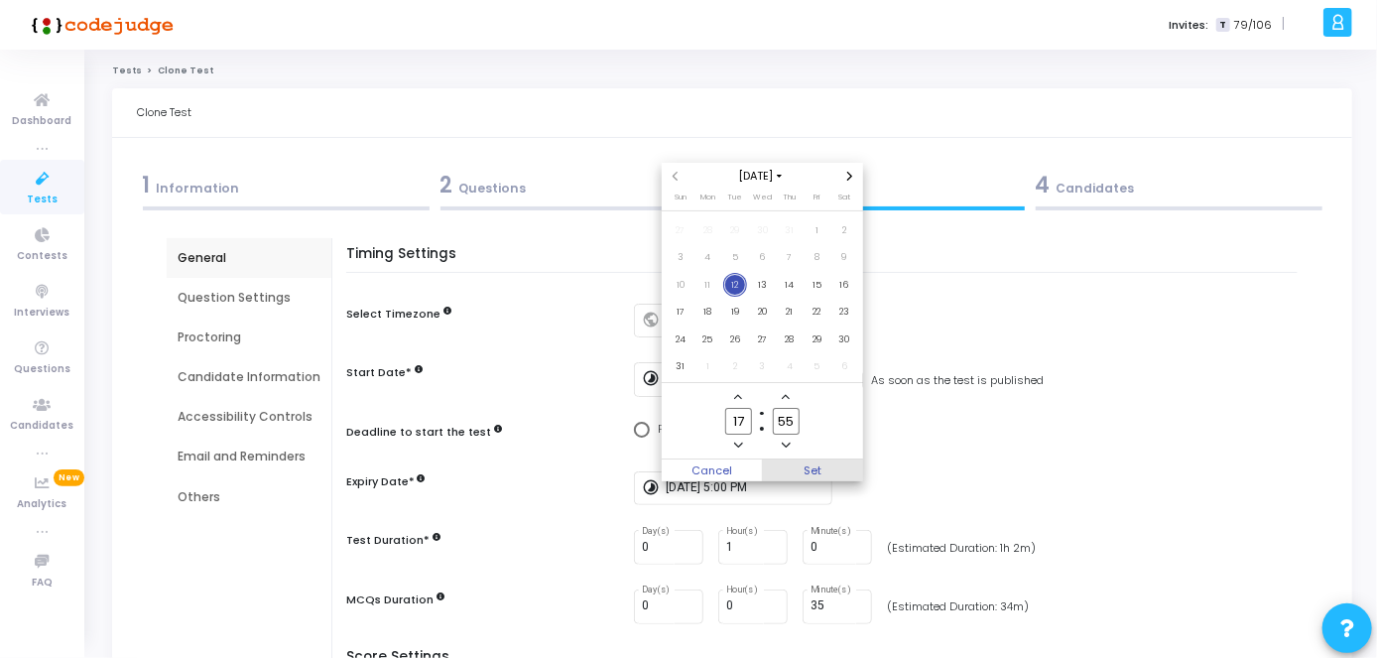
type input "[DATE] 5:55 PM"
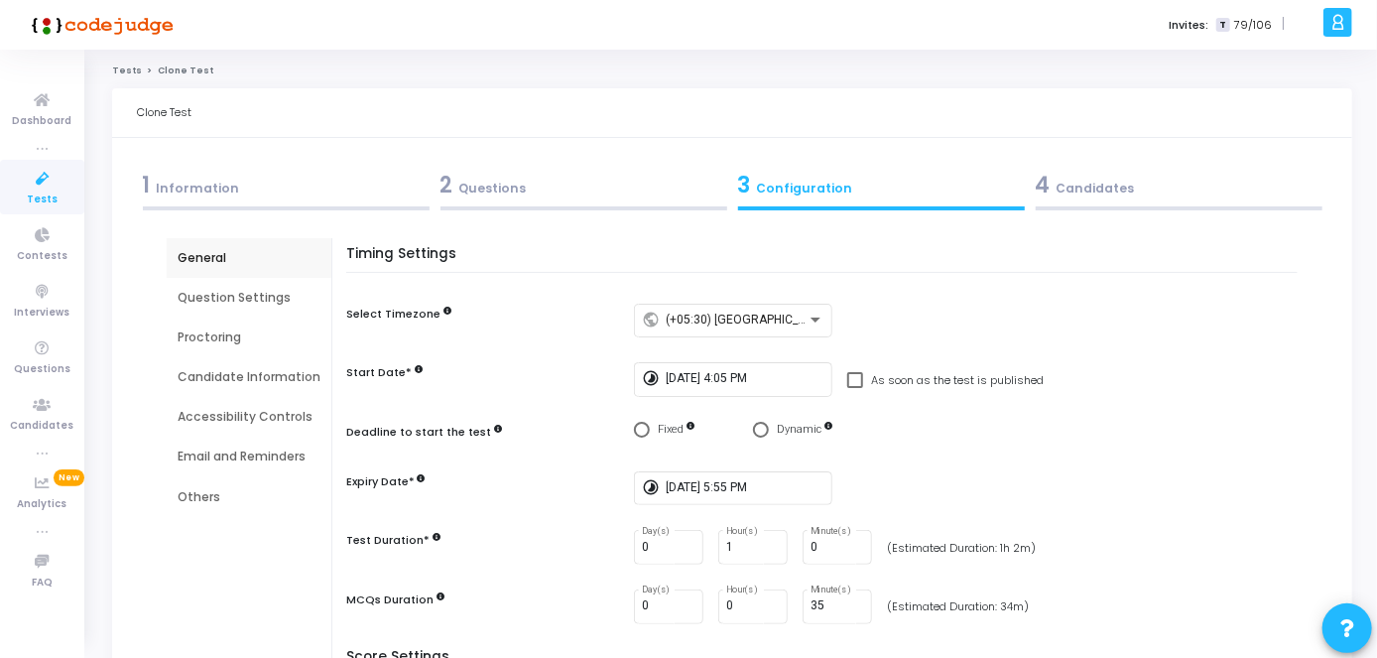
click at [1049, 190] on div "4 Candidates" at bounding box center [1178, 185] width 287 height 33
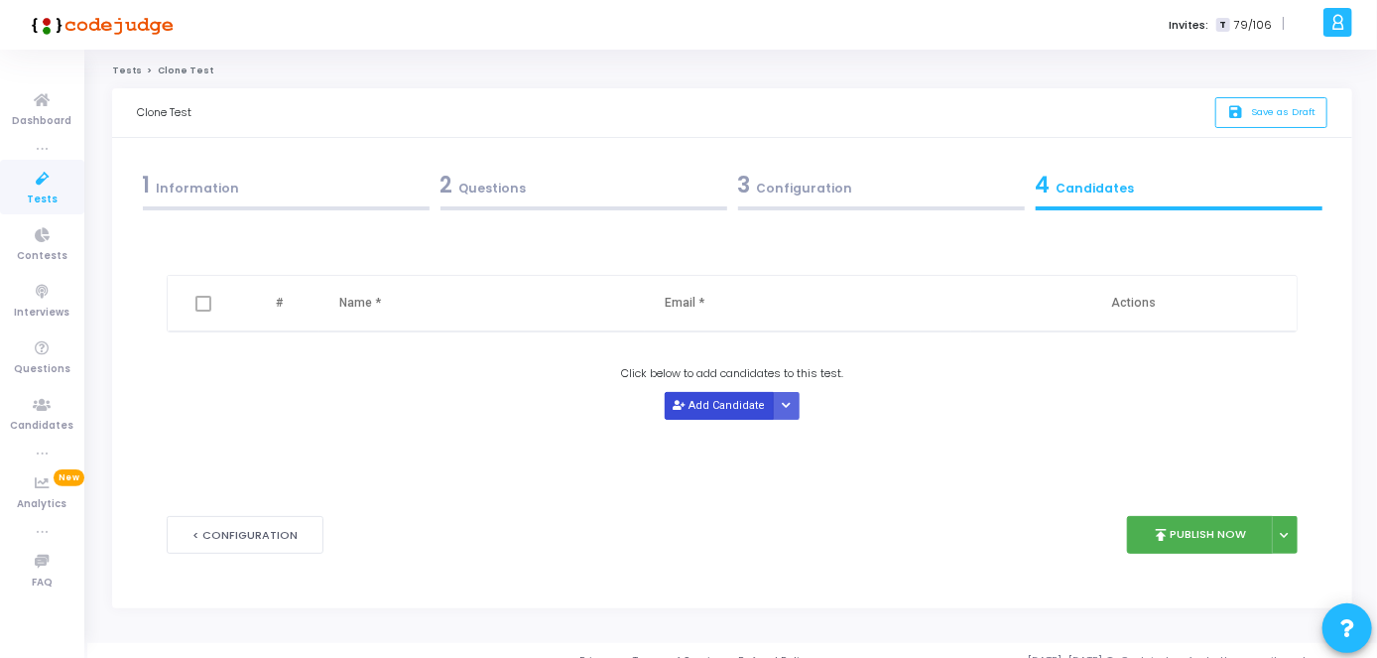
click at [738, 410] on button "Add Candidate" at bounding box center [718, 405] width 109 height 27
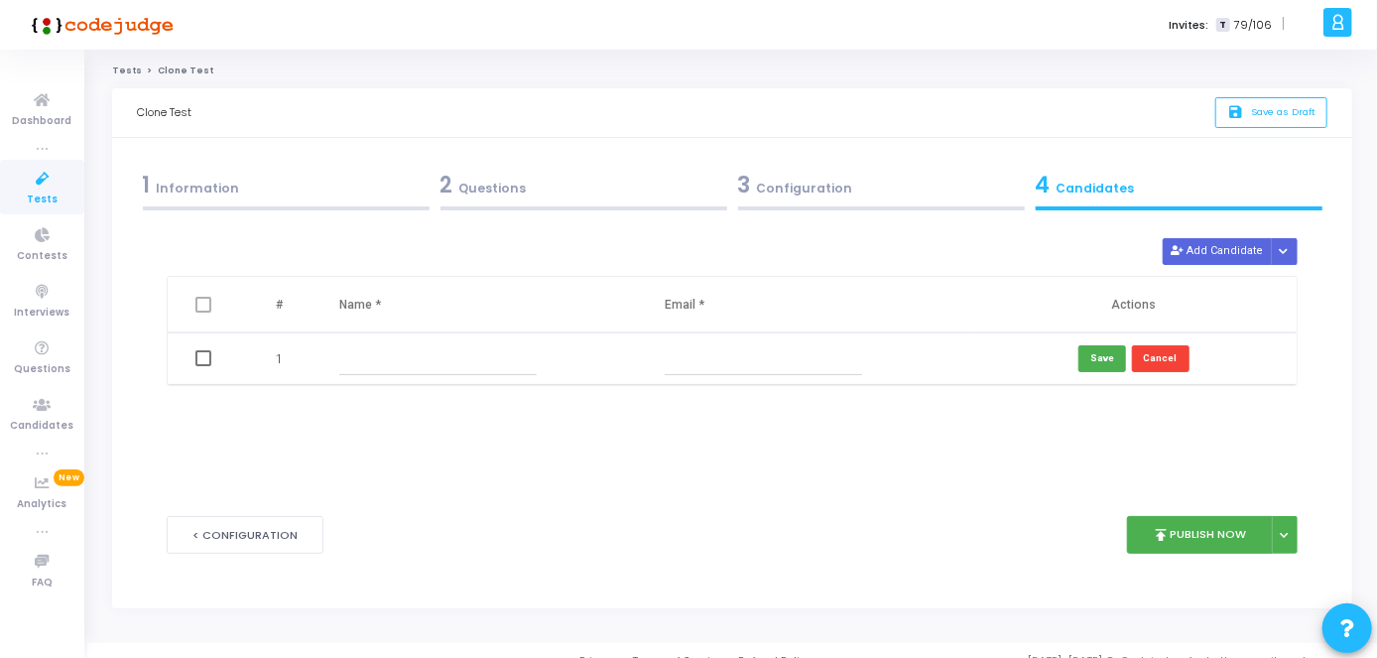
click at [467, 355] on input "text" at bounding box center [437, 358] width 197 height 33
paste input "[PERSON_NAME]"
type input "[PERSON_NAME]"
click at [668, 378] on td at bounding box center [807, 358] width 325 height 53
click at [674, 369] on input "text" at bounding box center [762, 358] width 197 height 33
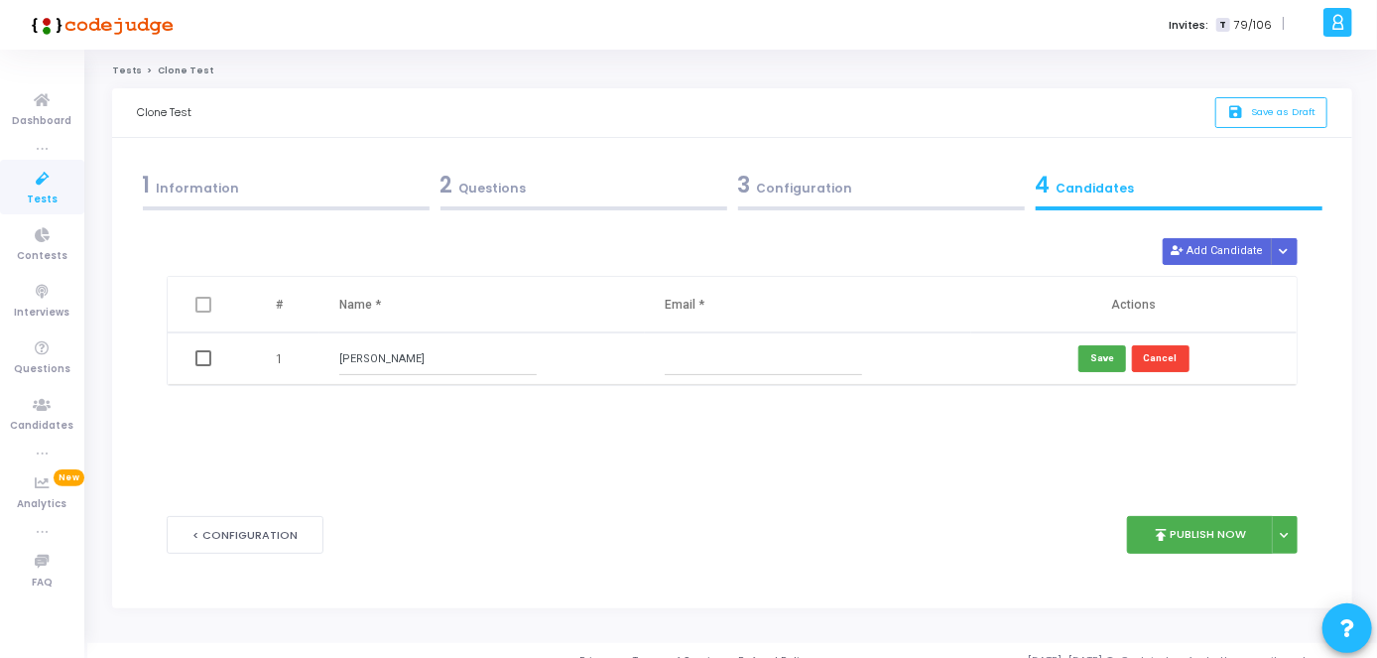
paste input "[EMAIL_ADDRESS][DOMAIN_NAME]"
type input "[EMAIL_ADDRESS][DOMAIN_NAME]"
click at [1318, 112] on button "save Save as Draft" at bounding box center [1271, 112] width 112 height 31
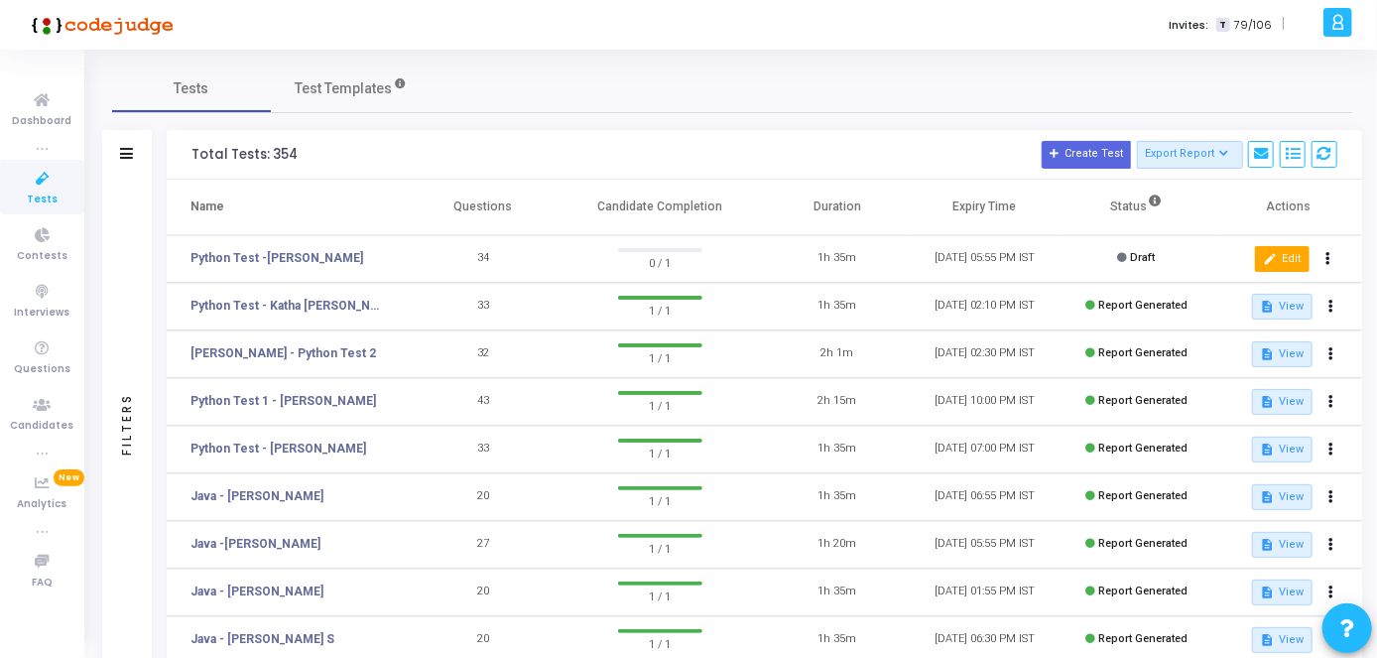
click at [1278, 252] on button "edit Edit" at bounding box center [1282, 259] width 55 height 26
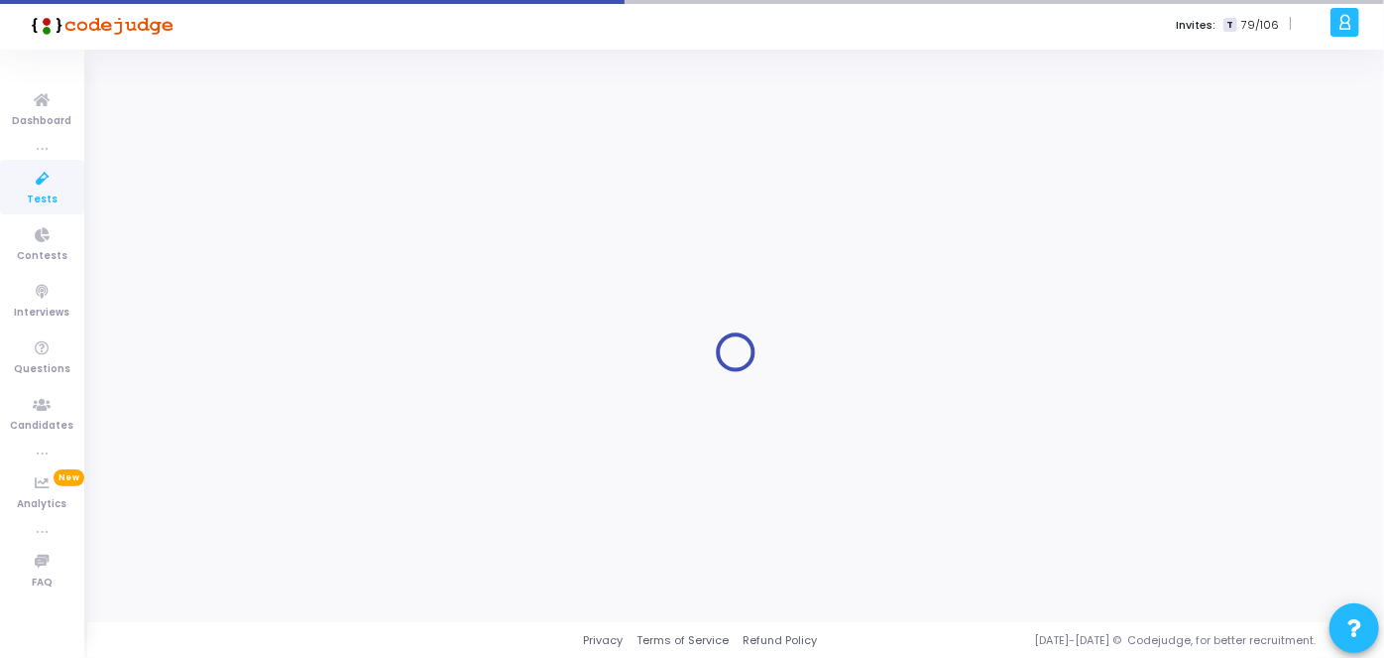
type input "Python Test -[PERSON_NAME]"
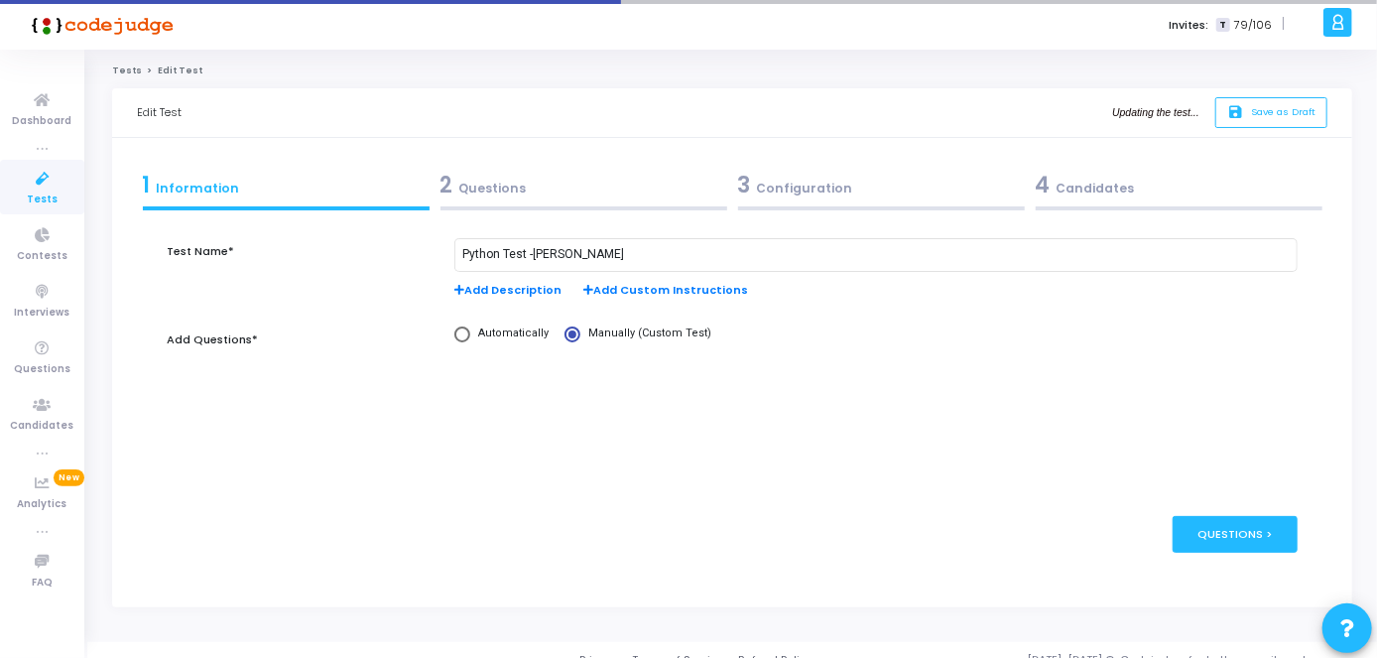
click at [1184, 198] on div "4 Candidates" at bounding box center [1178, 185] width 287 height 33
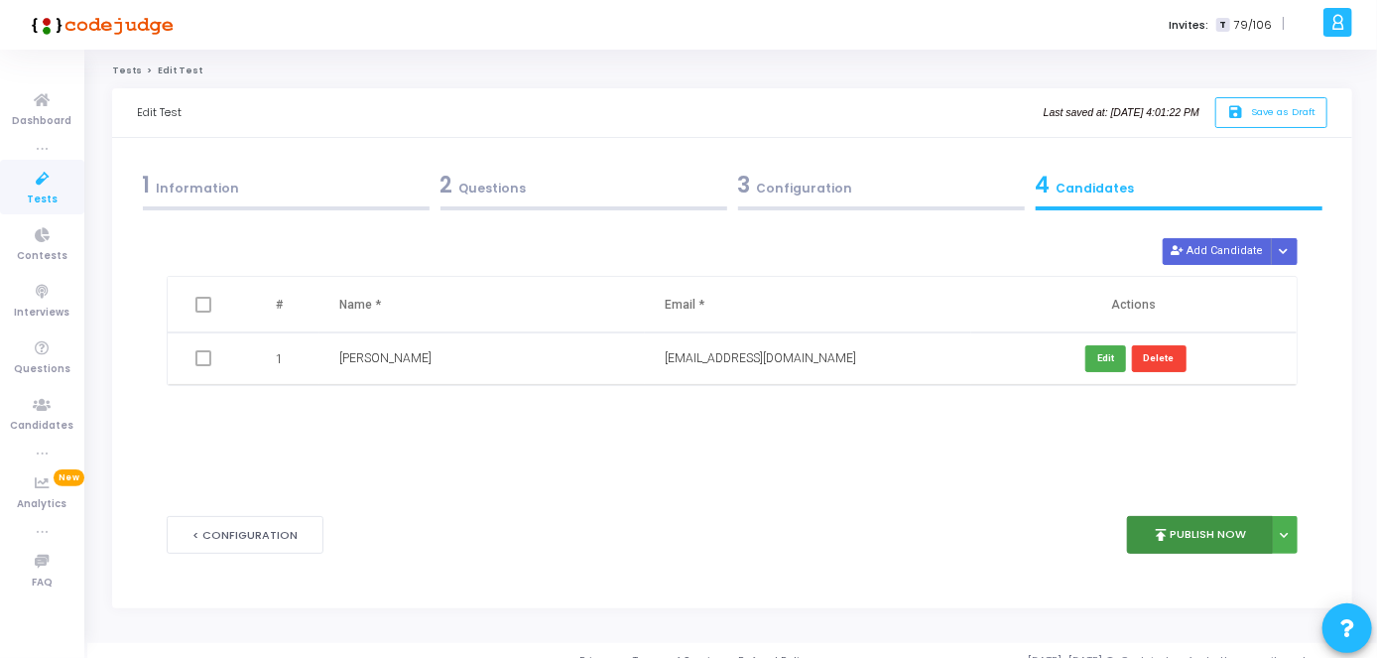
click at [1182, 543] on button "publish Publish Now" at bounding box center [1200, 535] width 146 height 39
